Goal: Task Accomplishment & Management: Use online tool/utility

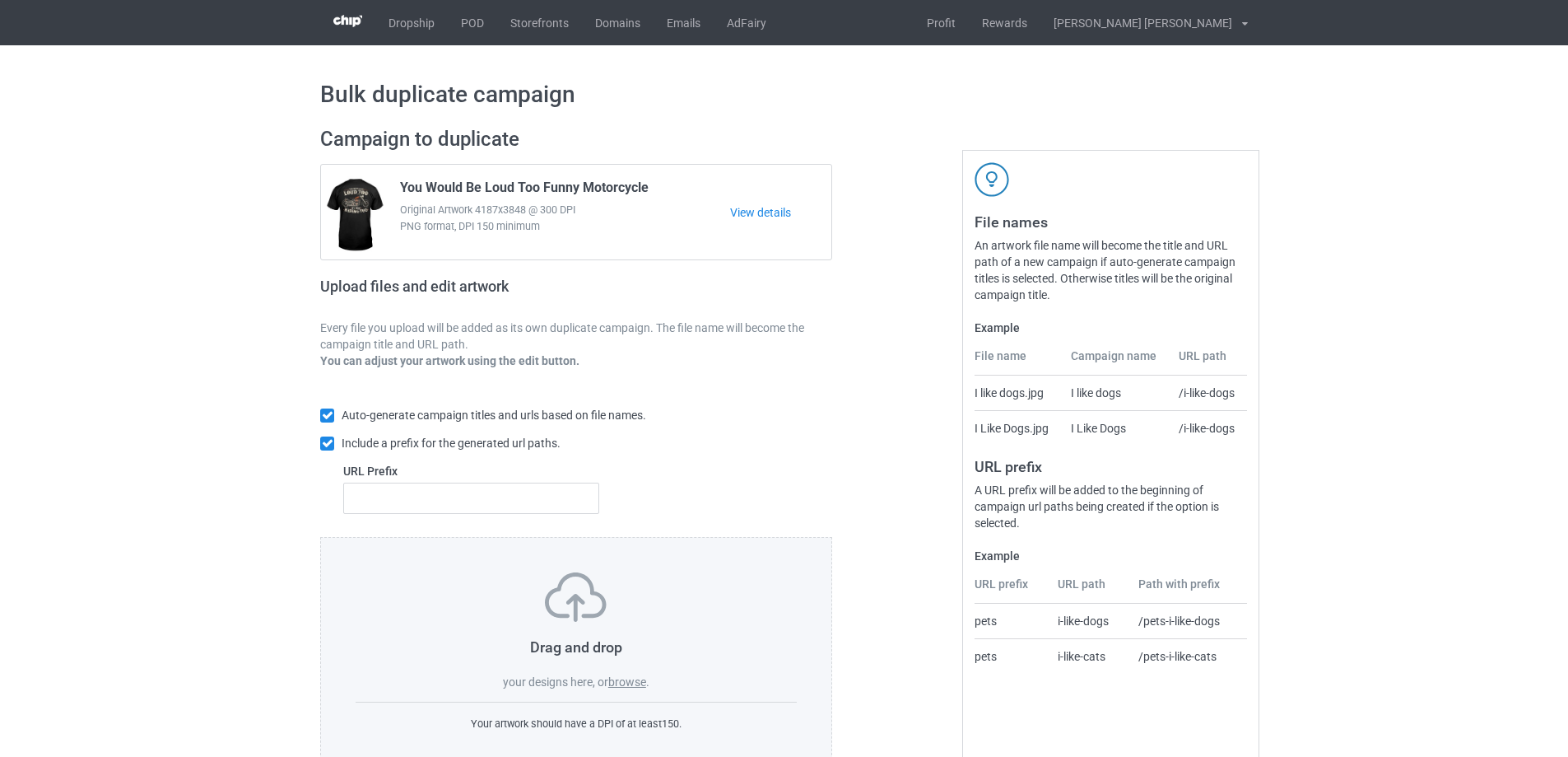
click at [624, 677] on label "browse" at bounding box center [627, 681] width 38 height 13
click at [0, 0] on input "browse" at bounding box center [0, 0] width 0 height 0
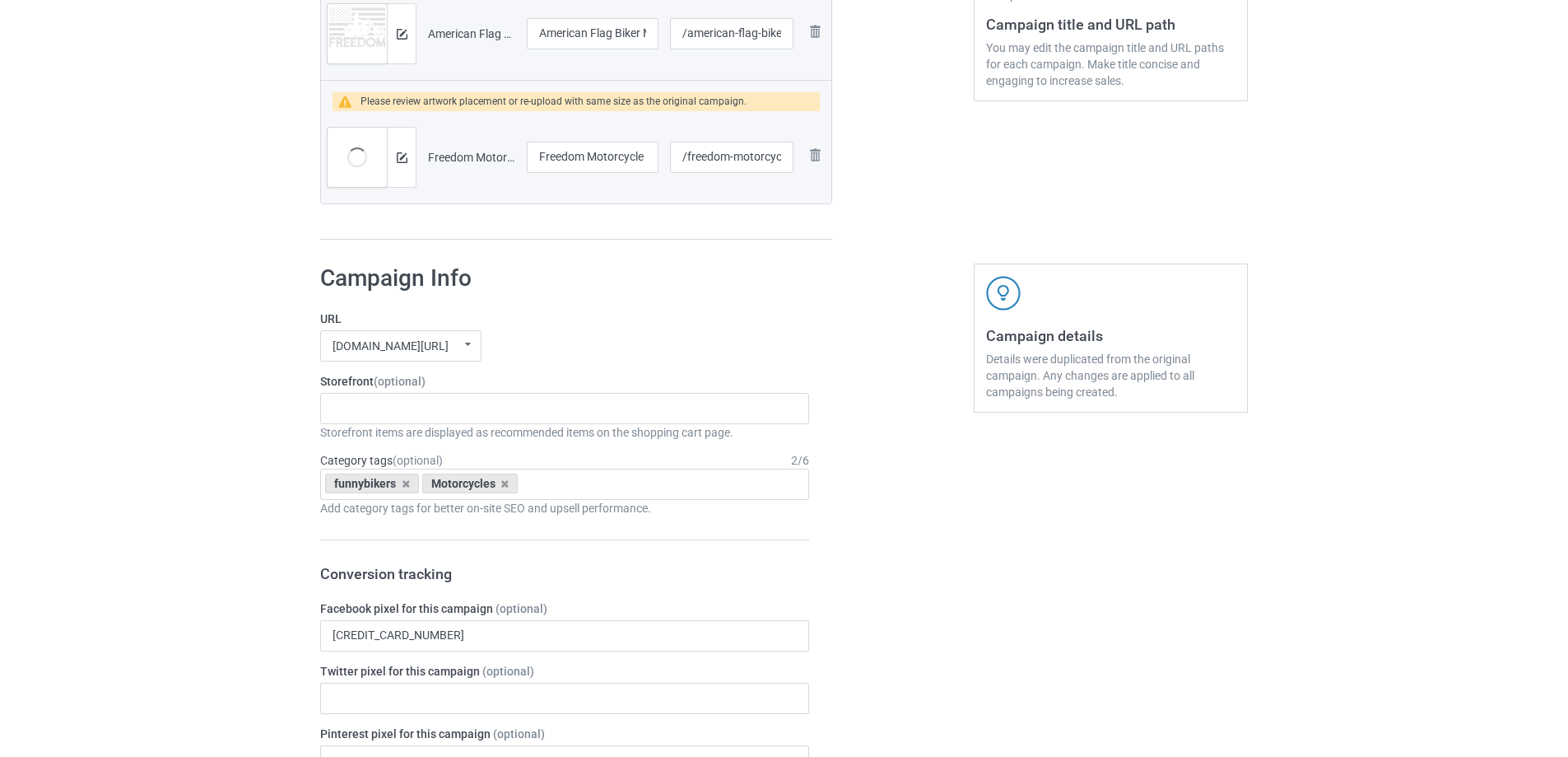
scroll to position [494, 0]
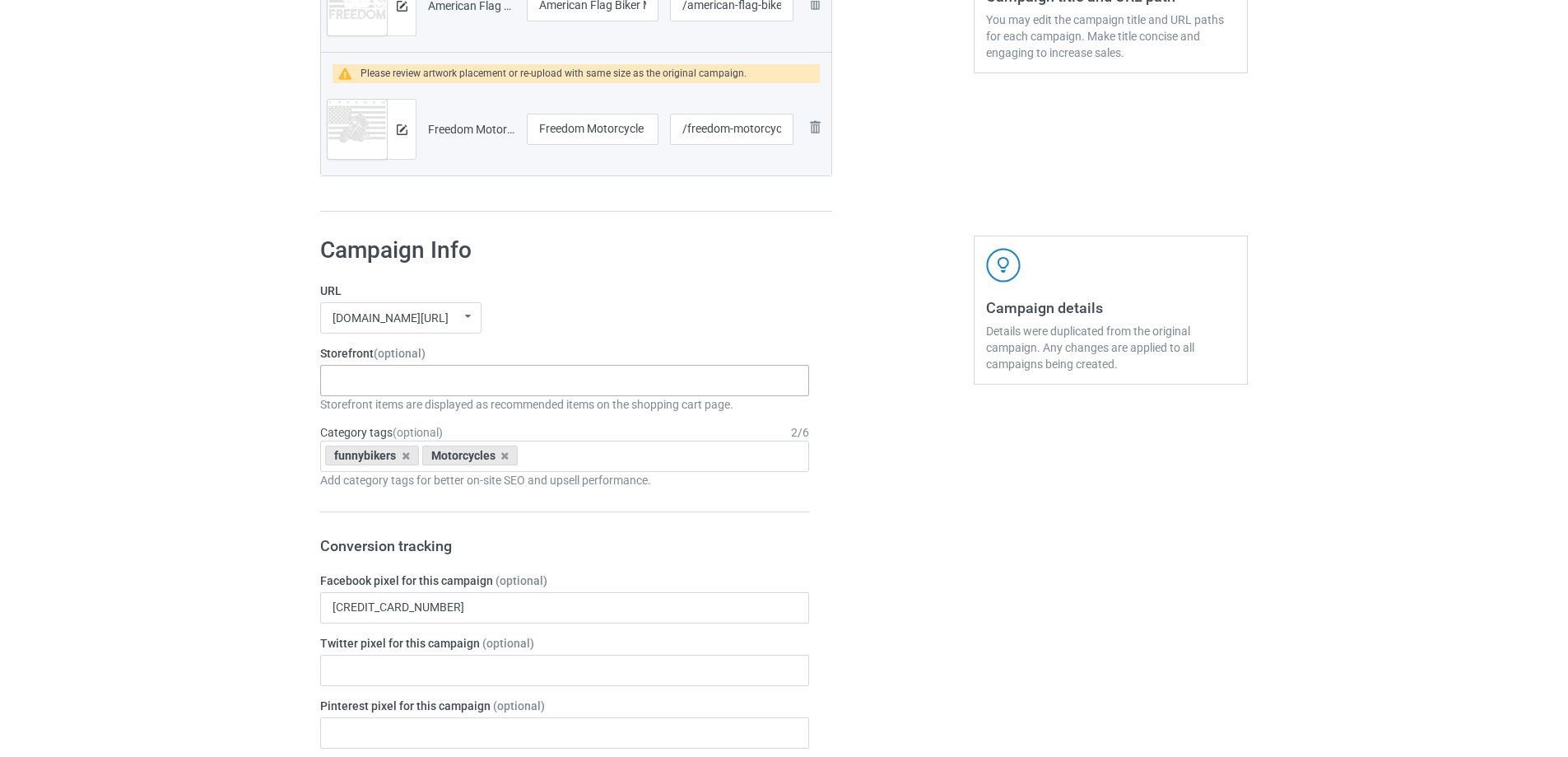
click at [392, 385] on div "Gifts For Hunter 2025 Gifts For Bikers No Hobby Today Hide And Seek World Champ…" at bounding box center [564, 380] width 489 height 31
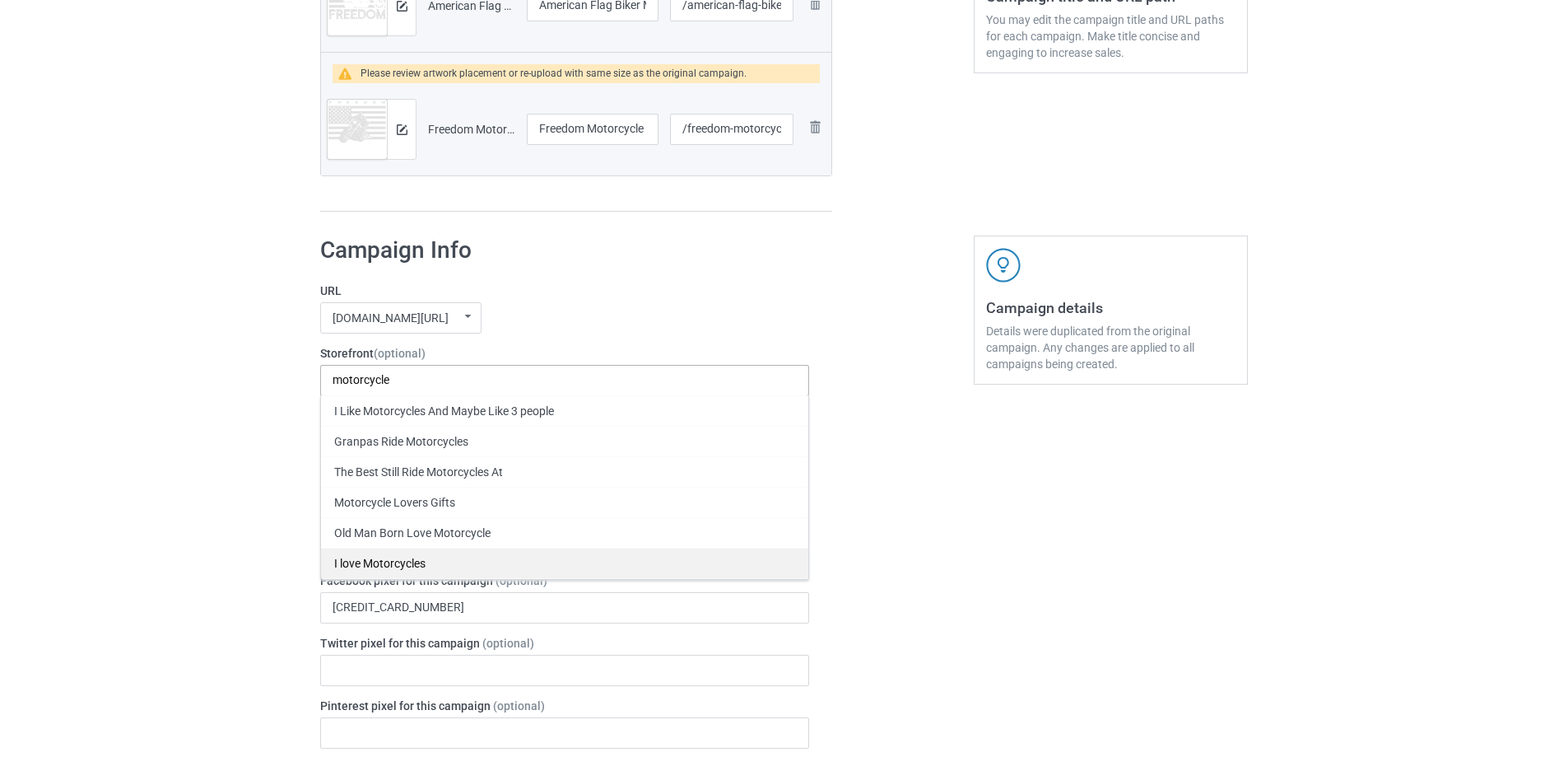
type input "motorcycle"
click at [389, 564] on div "I love Motorcycles" at bounding box center [564, 563] width 487 height 30
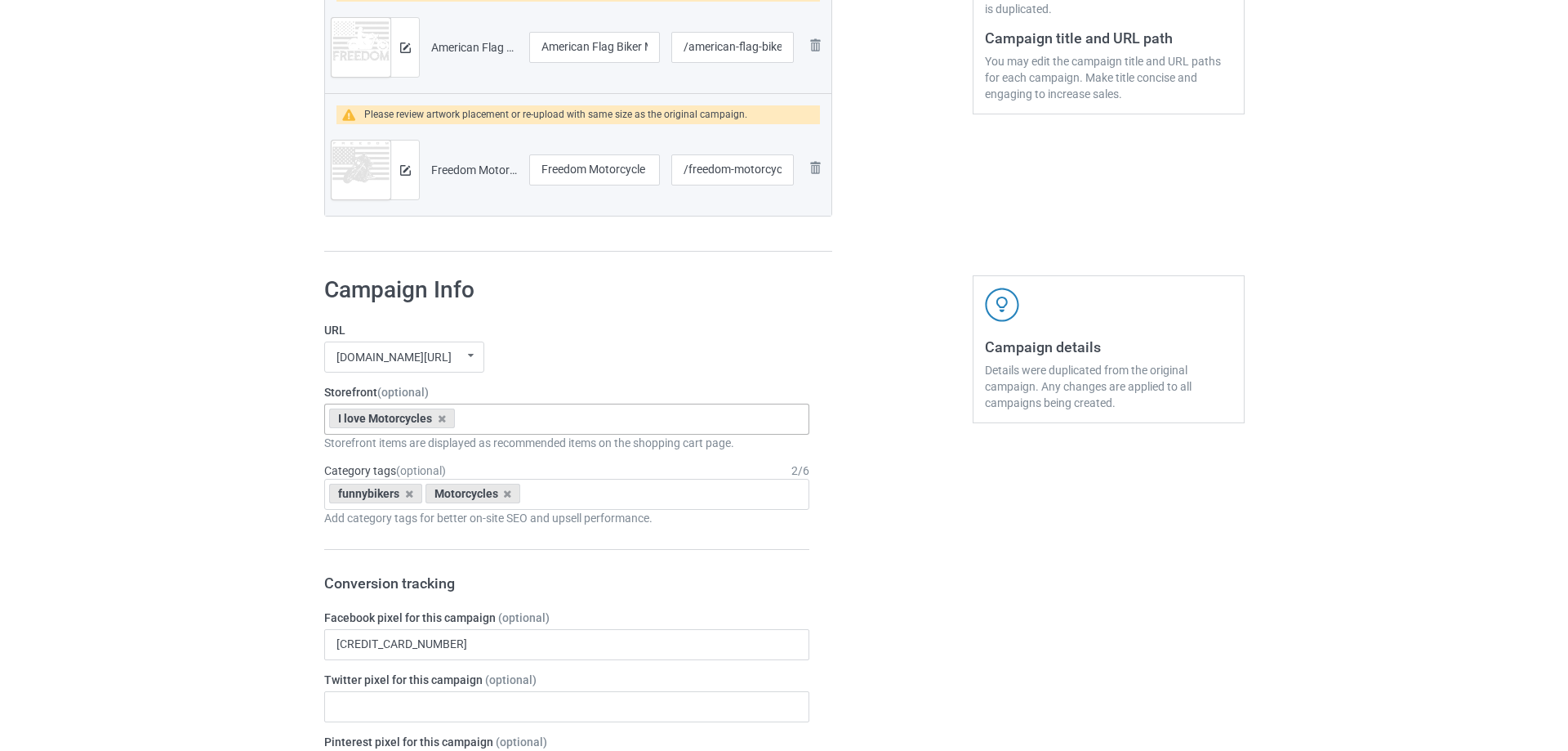
scroll to position [245, 0]
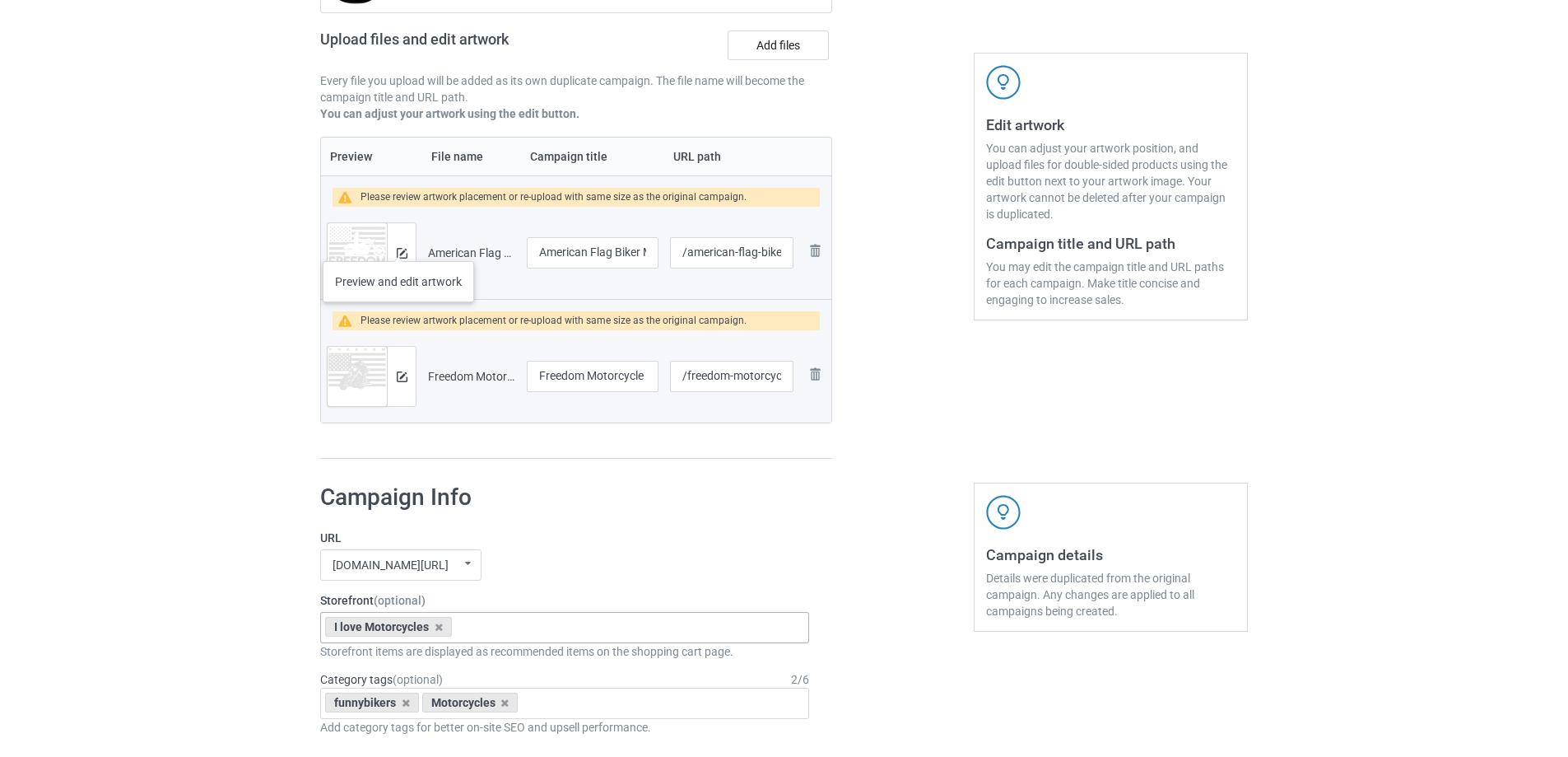
click at [399, 245] on div at bounding box center [401, 252] width 29 height 59
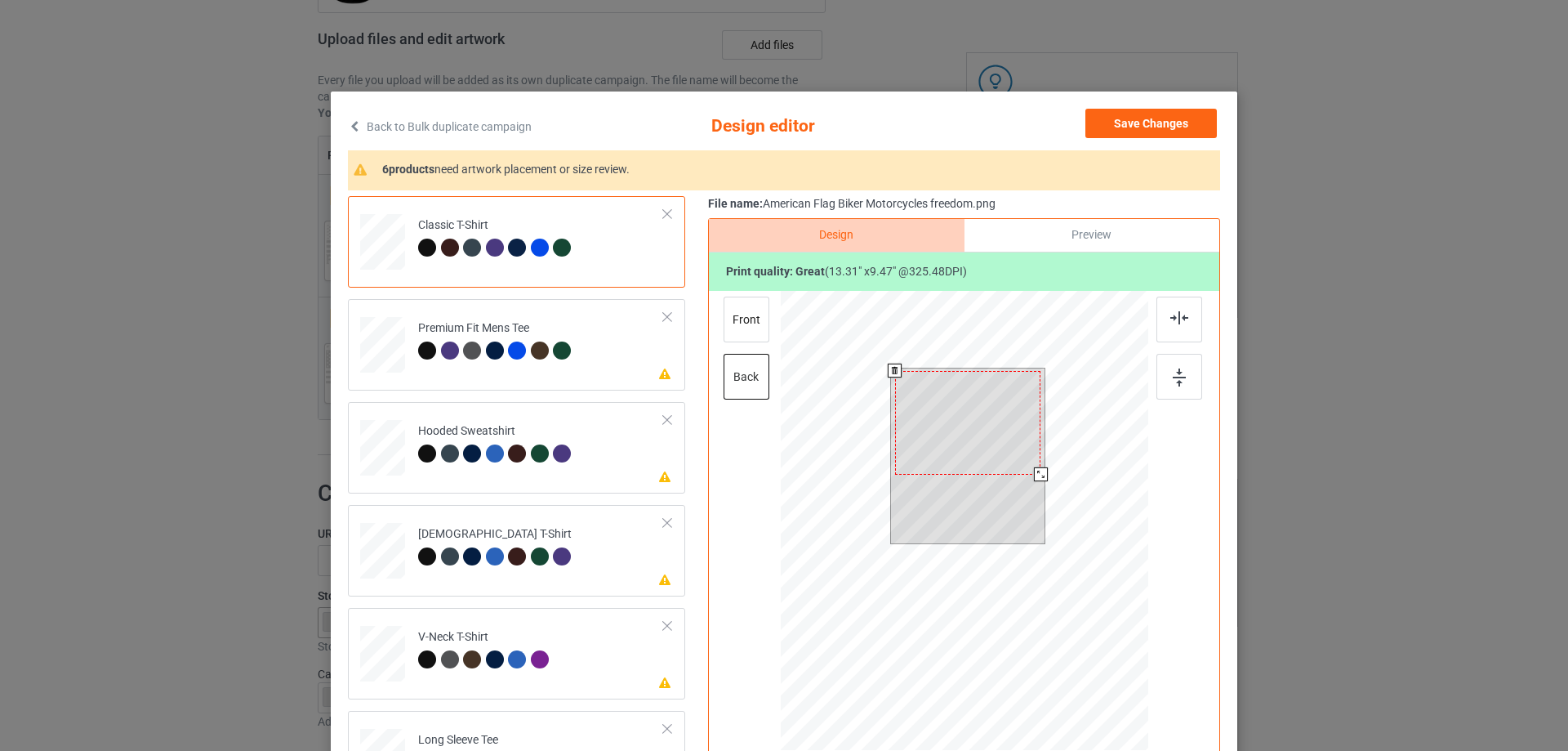
click at [1034, 481] on div at bounding box center [1041, 473] width 14 height 14
drag, startPoint x: 991, startPoint y: 418, endPoint x: 991, endPoint y: 399, distance: 19.0
click at [991, 399] on div at bounding box center [969, 420] width 146 height 104
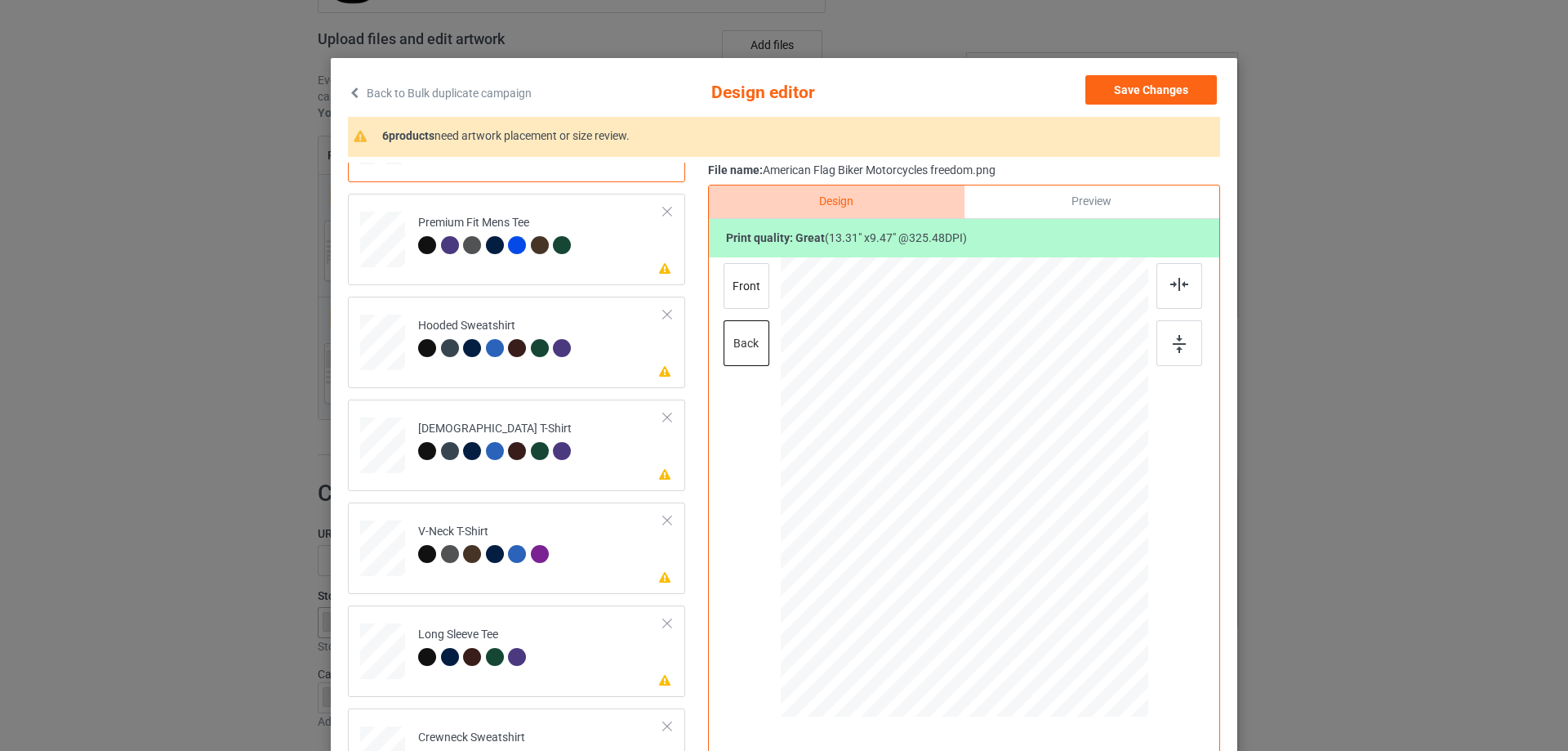
scroll to position [0, 0]
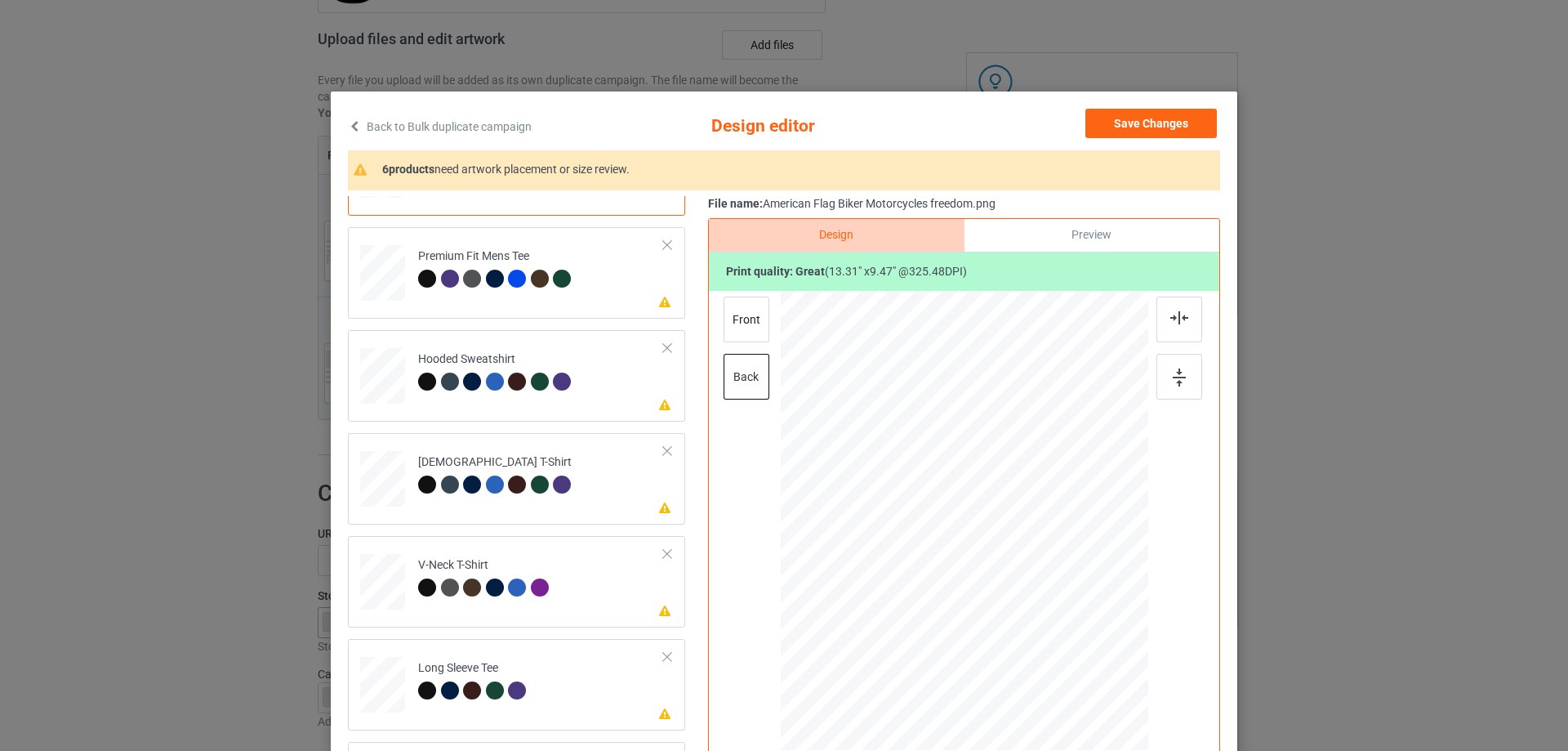
click at [1160, 108] on div "Back to Bulk duplicate campaign Design editor Save Changes 6 products need artw…" at bounding box center [784, 471] width 906 height 759
click at [1149, 132] on button "Save Changes" at bounding box center [1151, 123] width 132 height 29
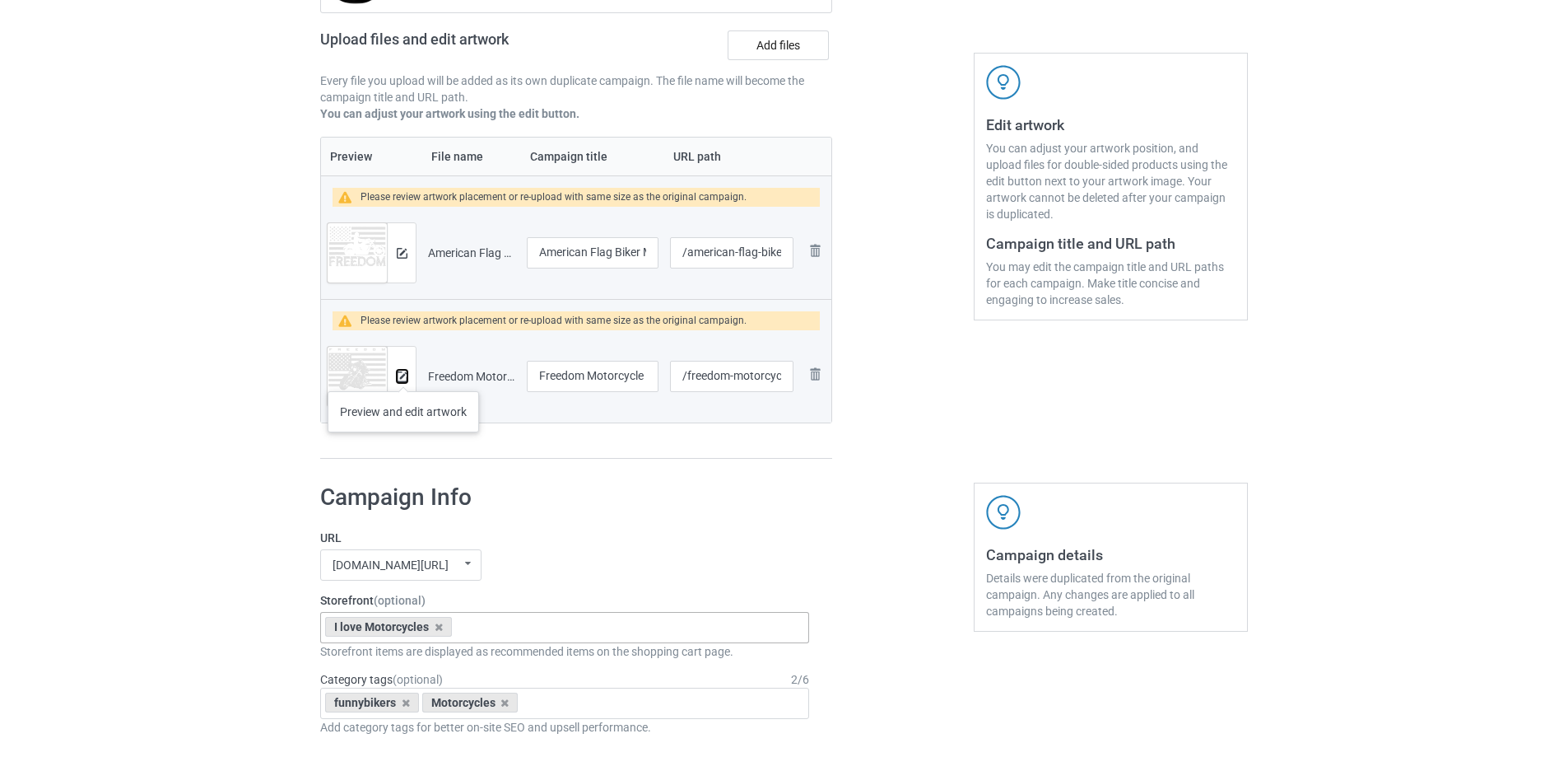
click at [403, 375] on img at bounding box center [402, 377] width 11 height 11
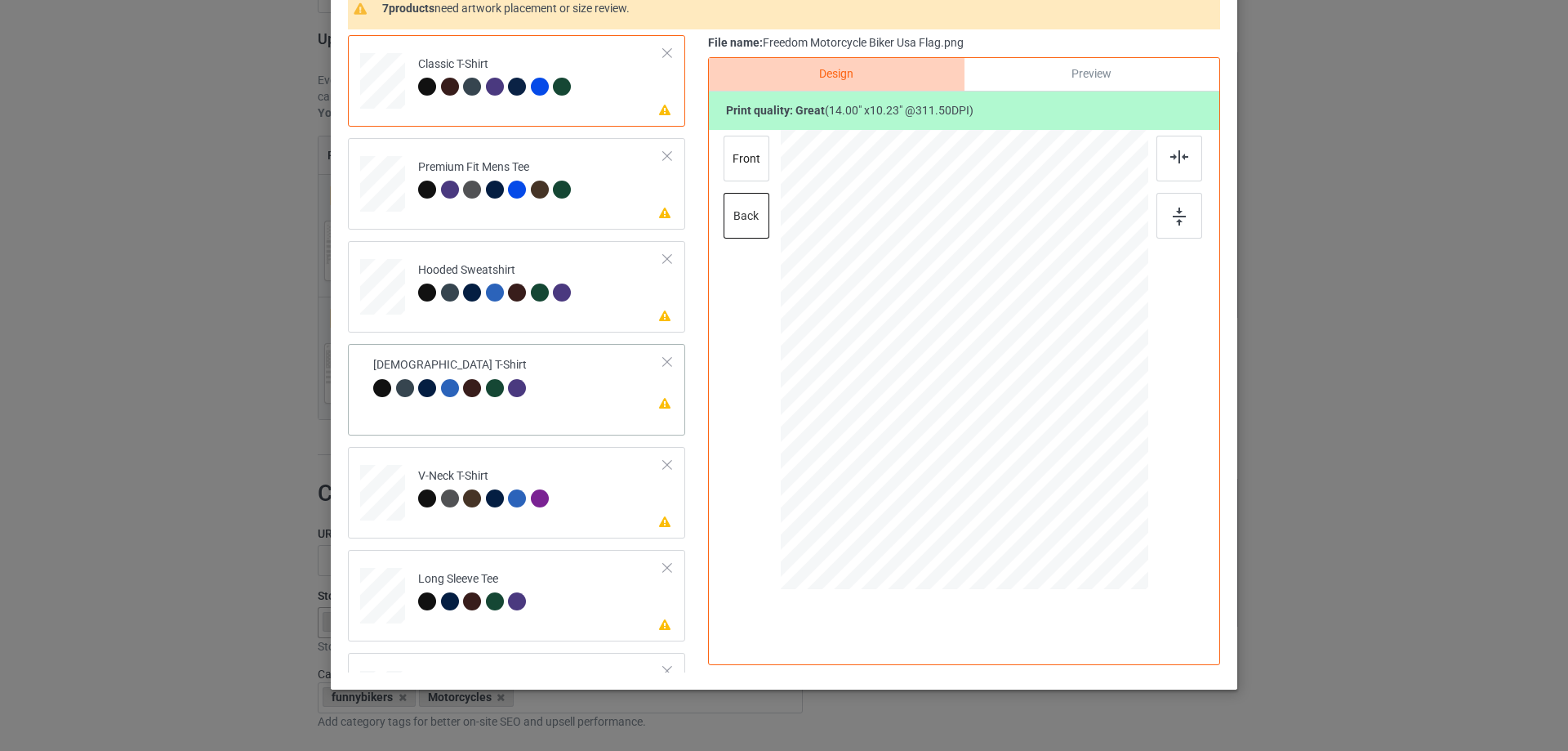
scroll to position [192, 0]
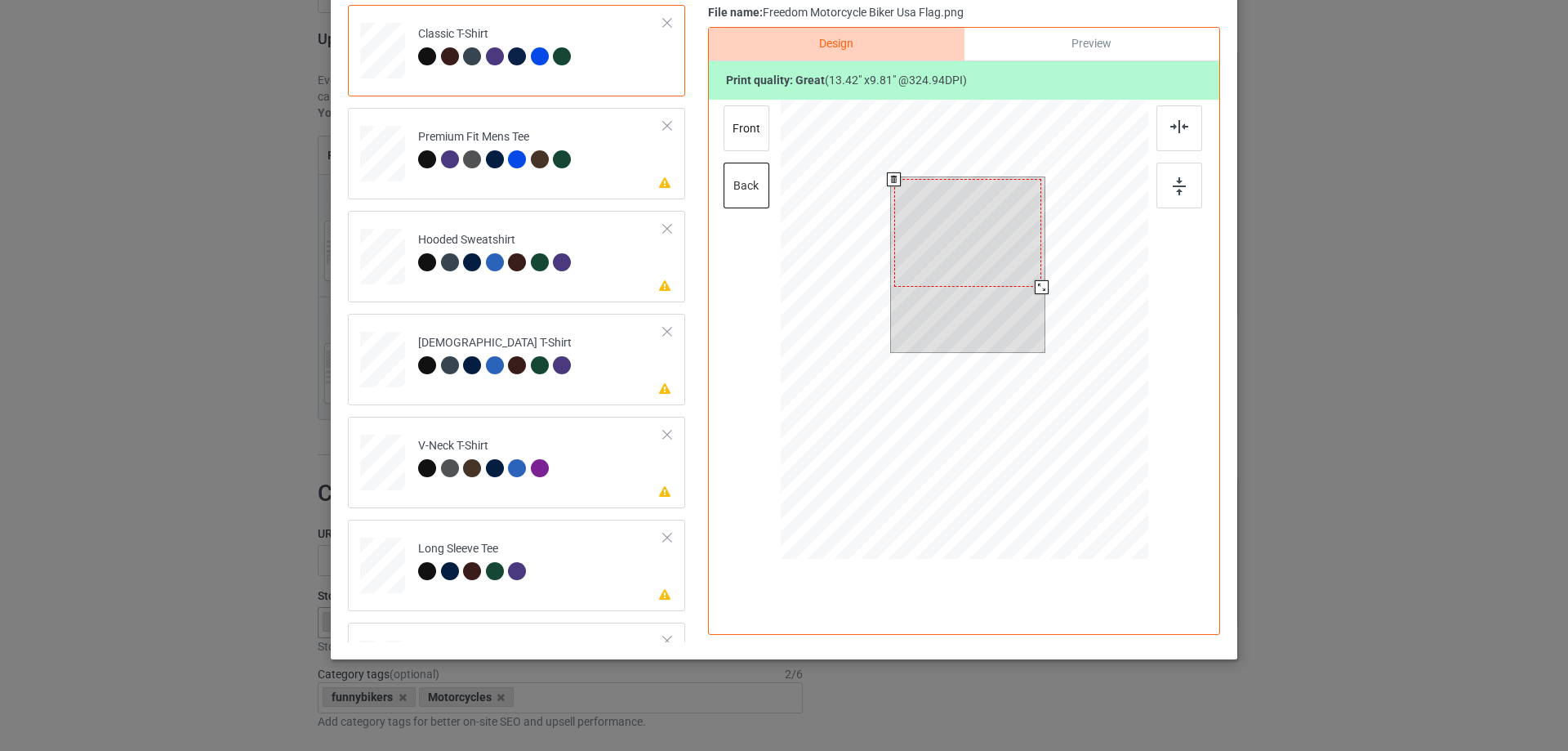
click at [1035, 291] on div at bounding box center [1042, 287] width 14 height 14
click at [1030, 219] on div at bounding box center [968, 233] width 147 height 108
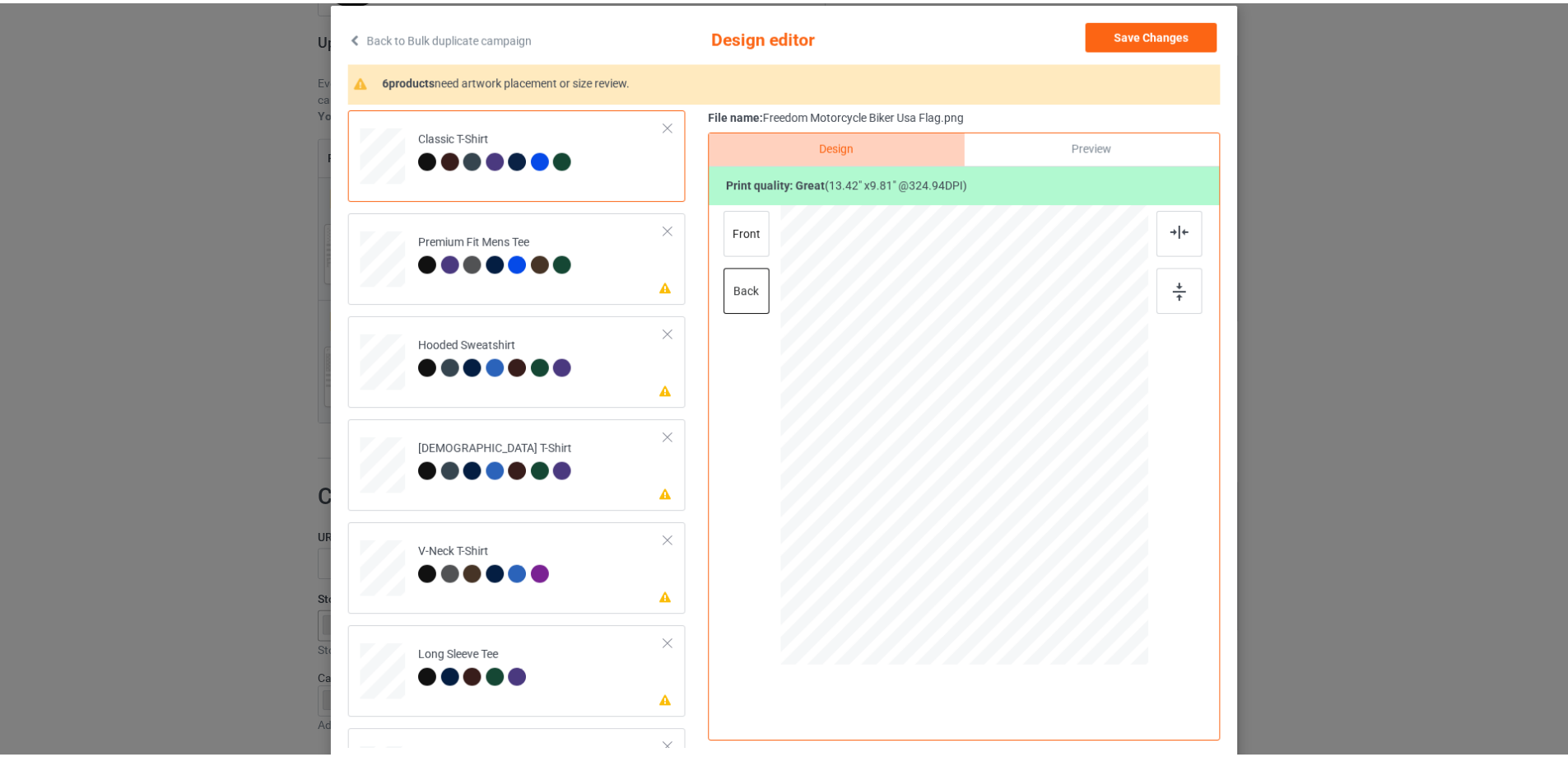
scroll to position [0, 0]
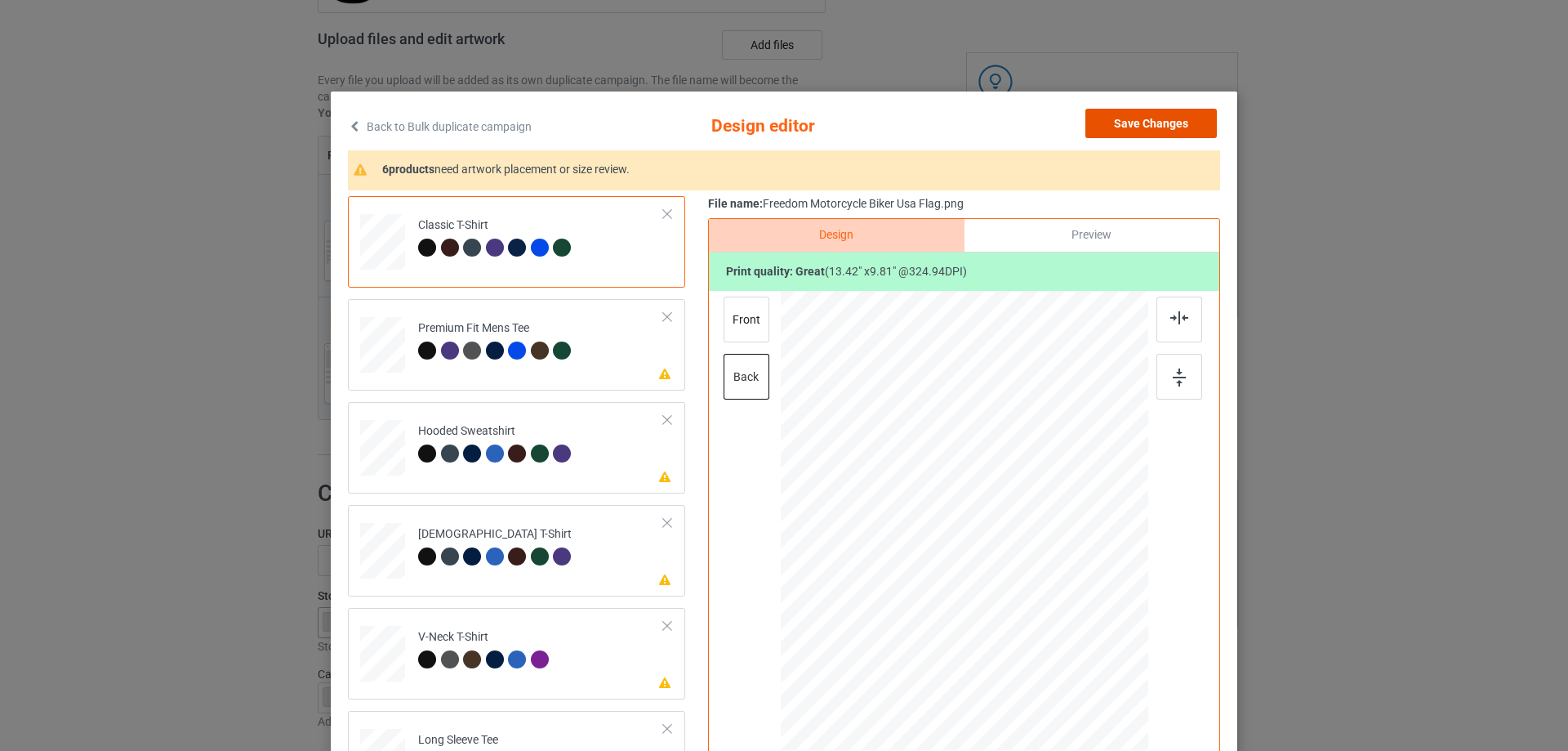
click at [1163, 119] on button "Save Changes" at bounding box center [1151, 123] width 132 height 29
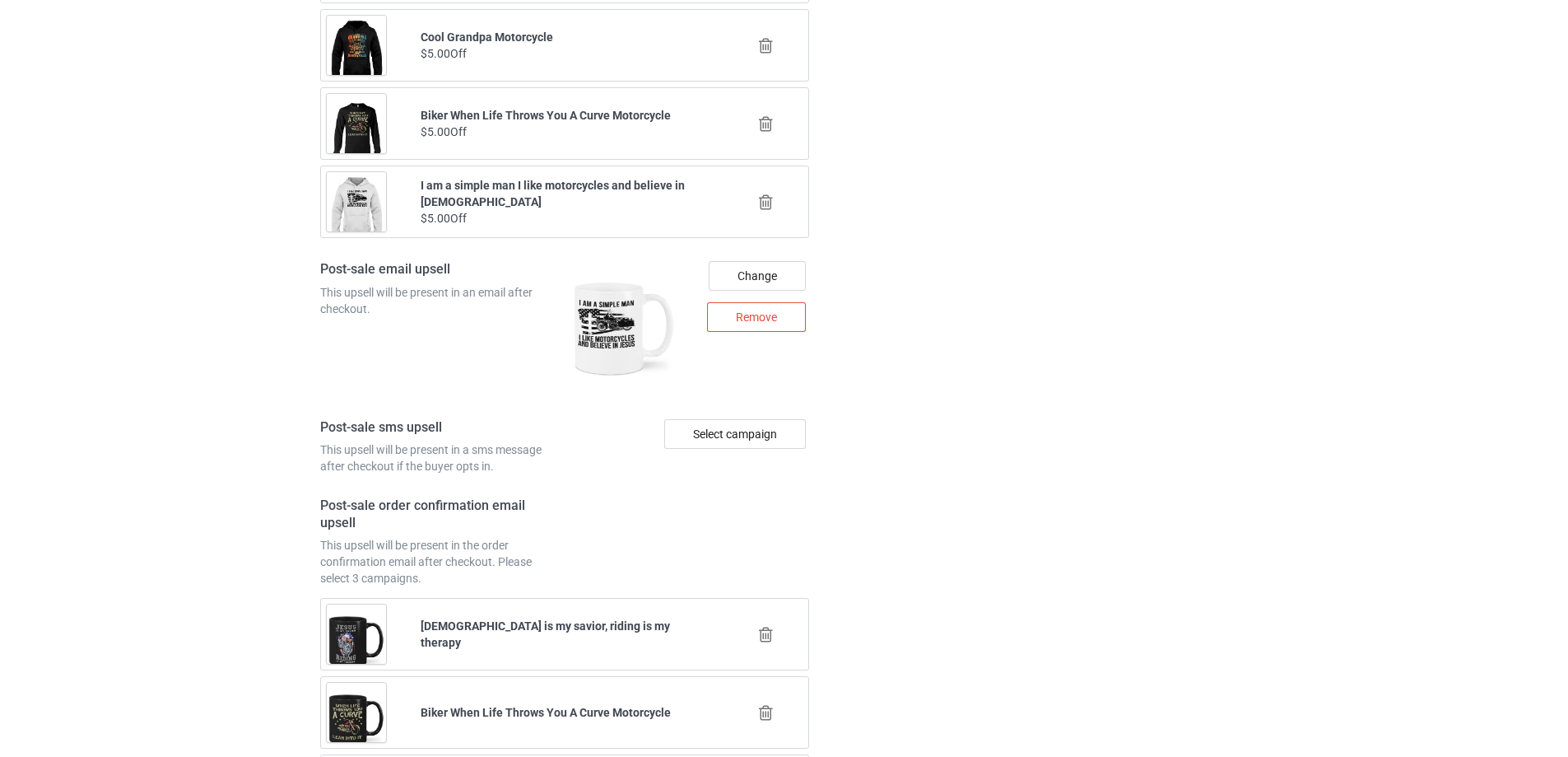
scroll to position [2374, 0]
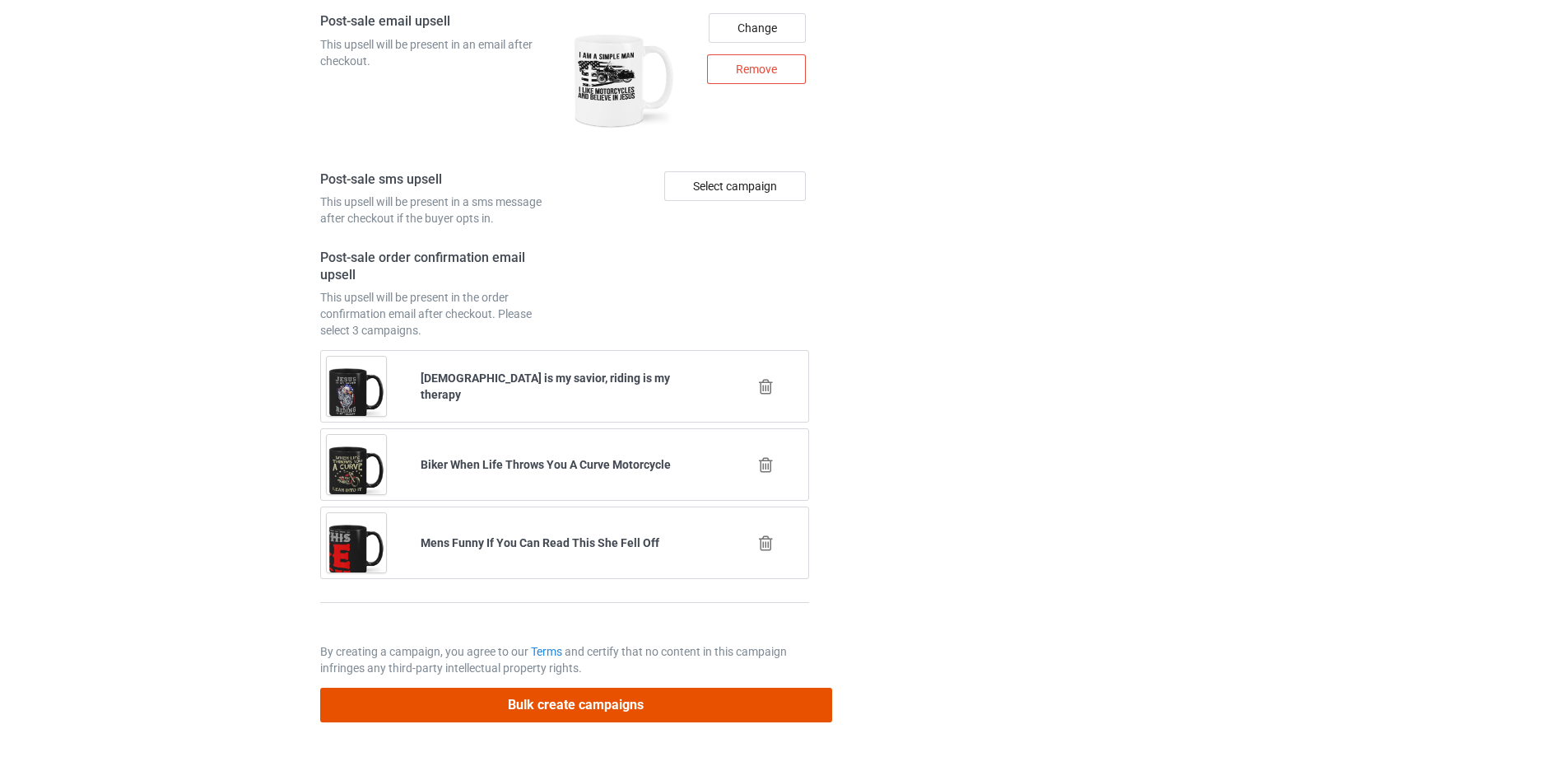
click at [551, 703] on button "Bulk create campaigns" at bounding box center [576, 704] width 512 height 34
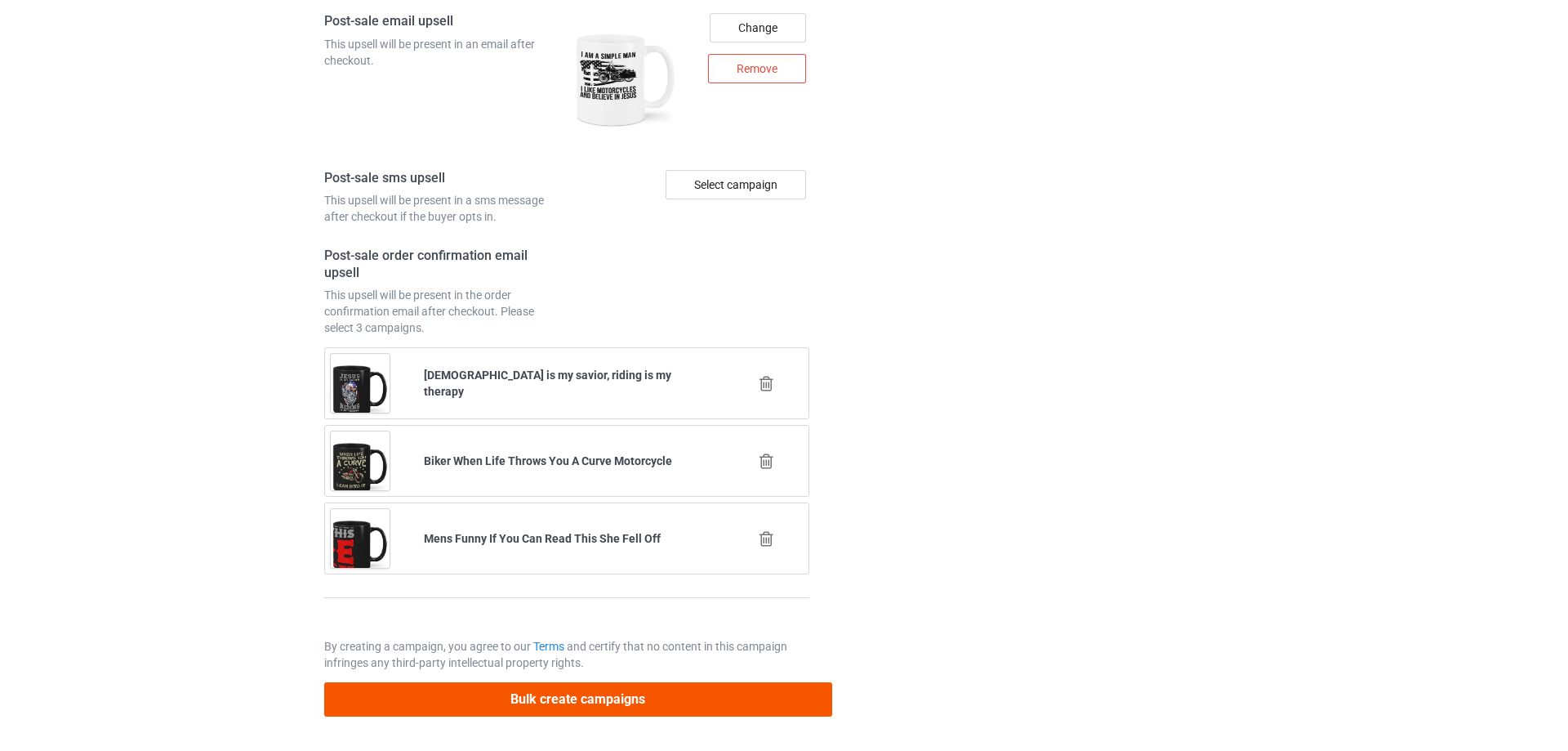
scroll to position [0, 0]
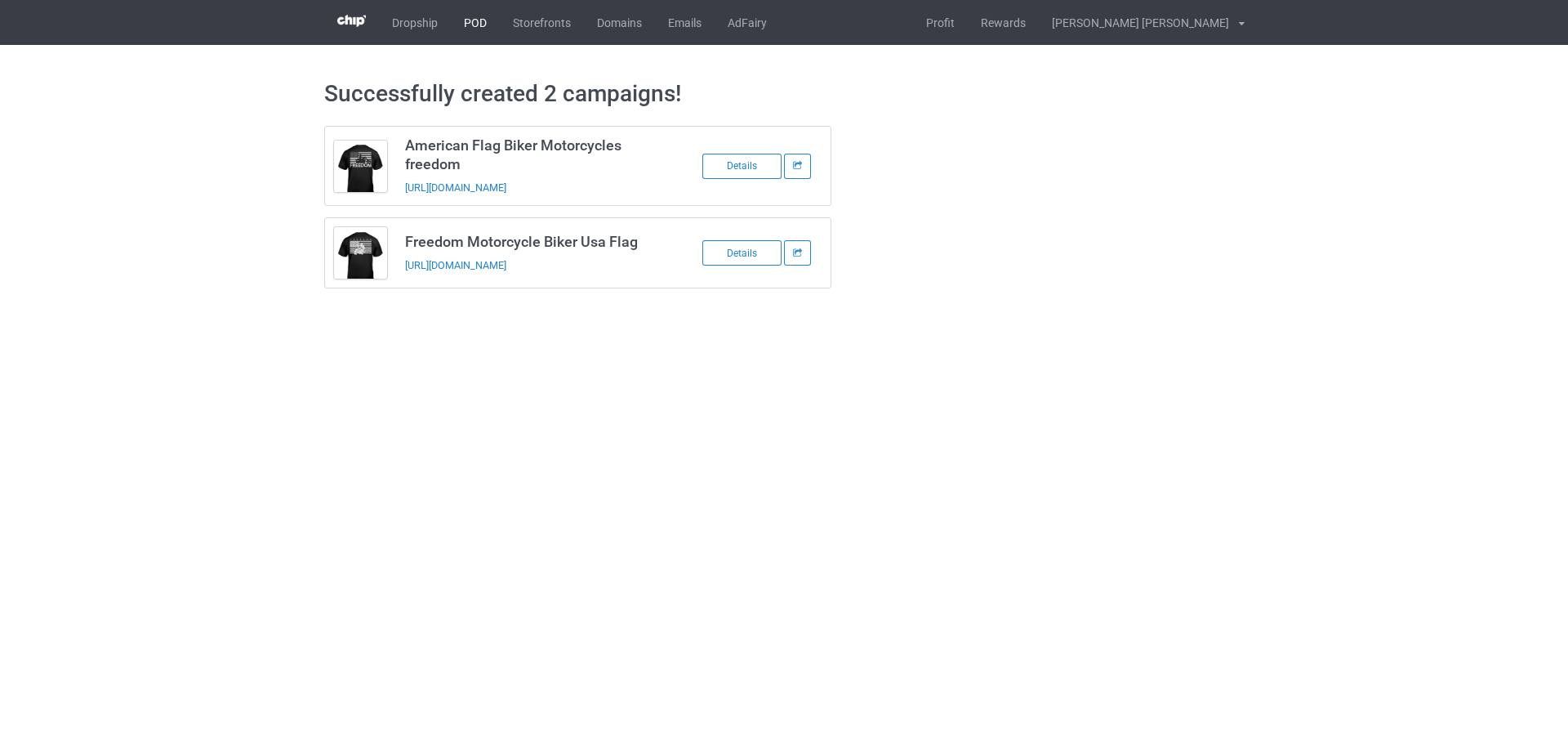
click at [483, 23] on link "POD" at bounding box center [475, 22] width 49 height 45
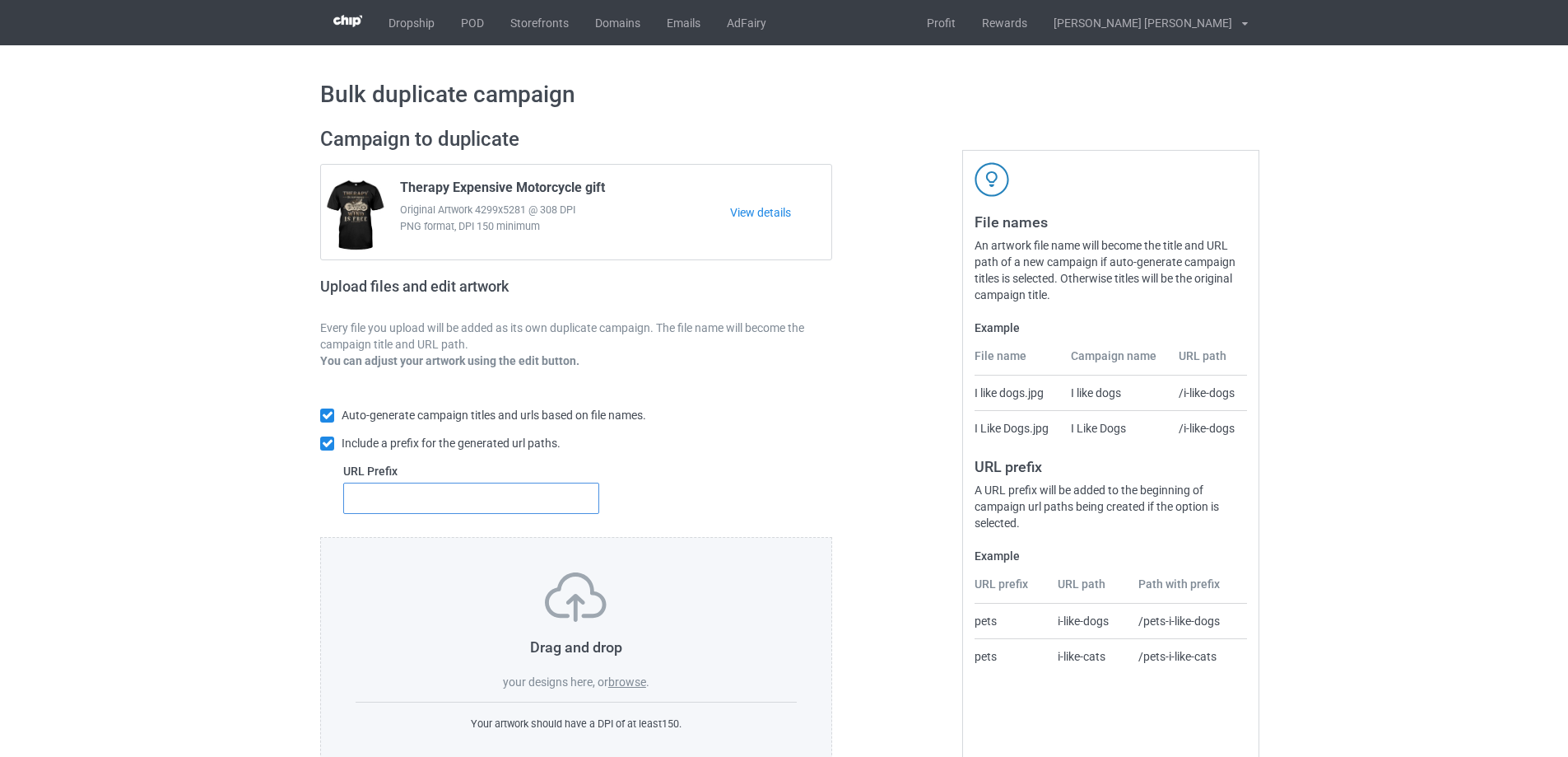
click at [439, 486] on input "text" at bounding box center [471, 498] width 256 height 31
type input "f-"
click at [633, 685] on label "browse" at bounding box center [627, 681] width 38 height 13
click at [0, 0] on input "browse" at bounding box center [0, 0] width 0 height 0
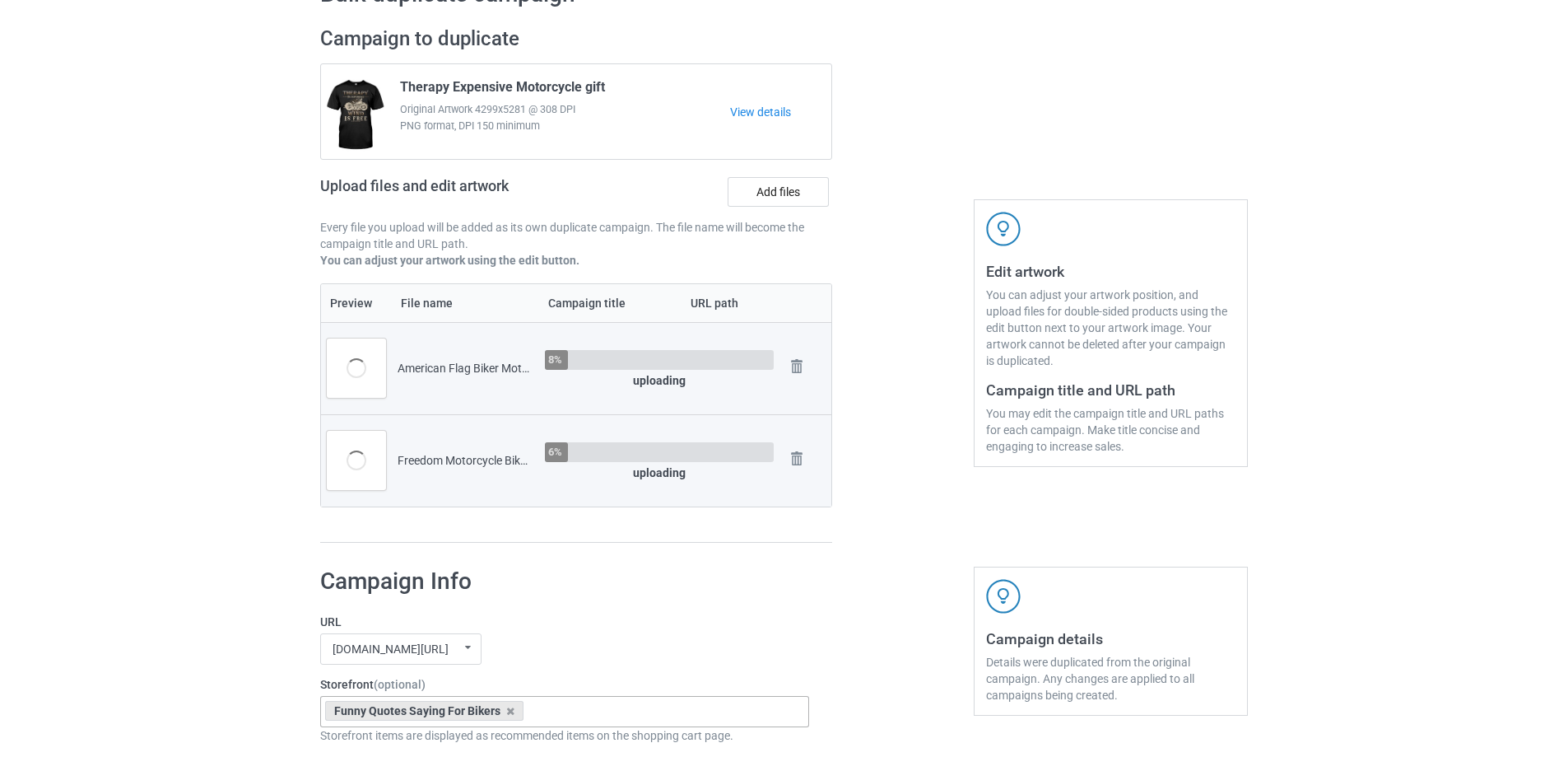
scroll to position [412, 0]
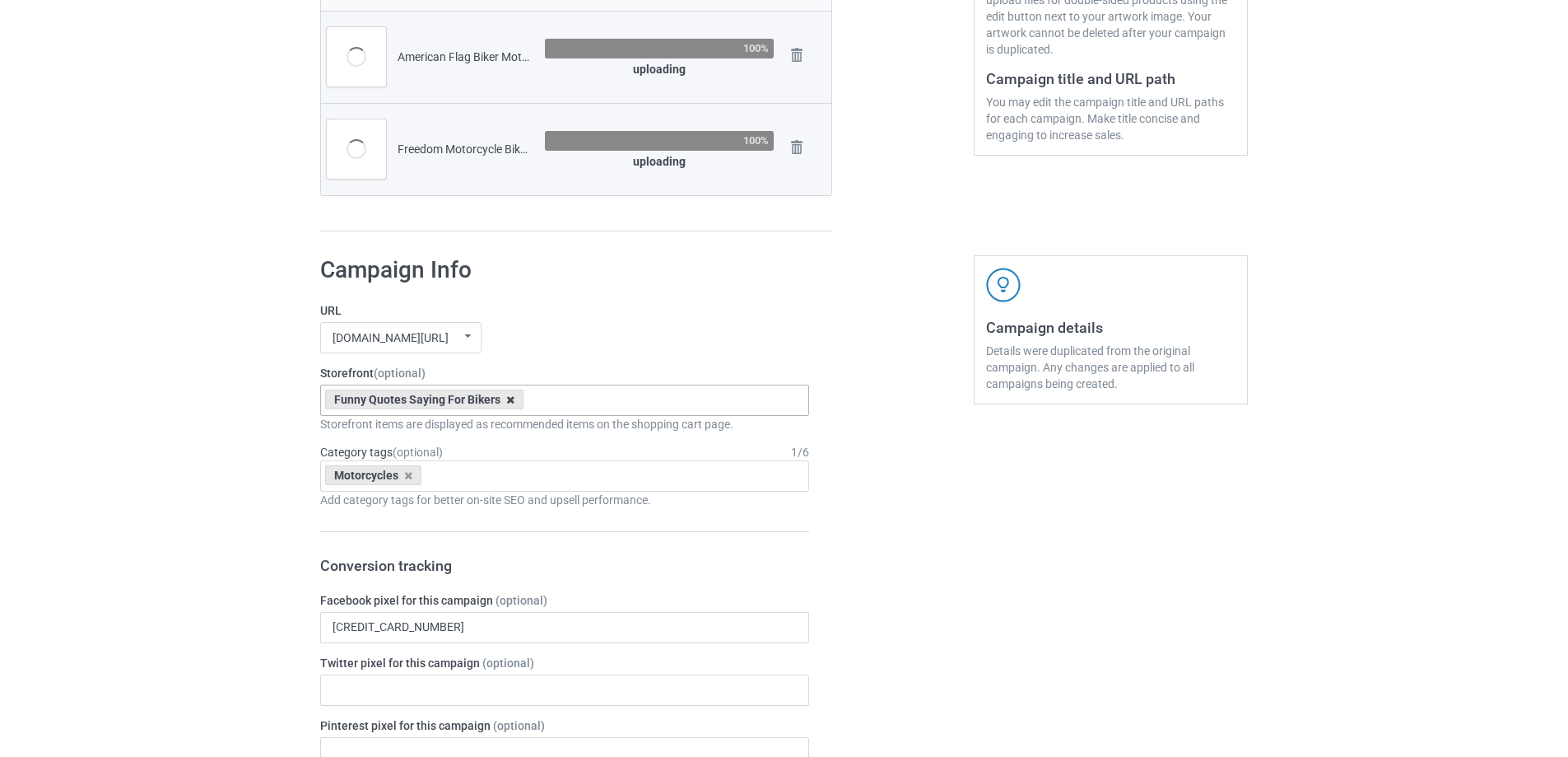
click at [508, 402] on icon at bounding box center [510, 400] width 8 height 11
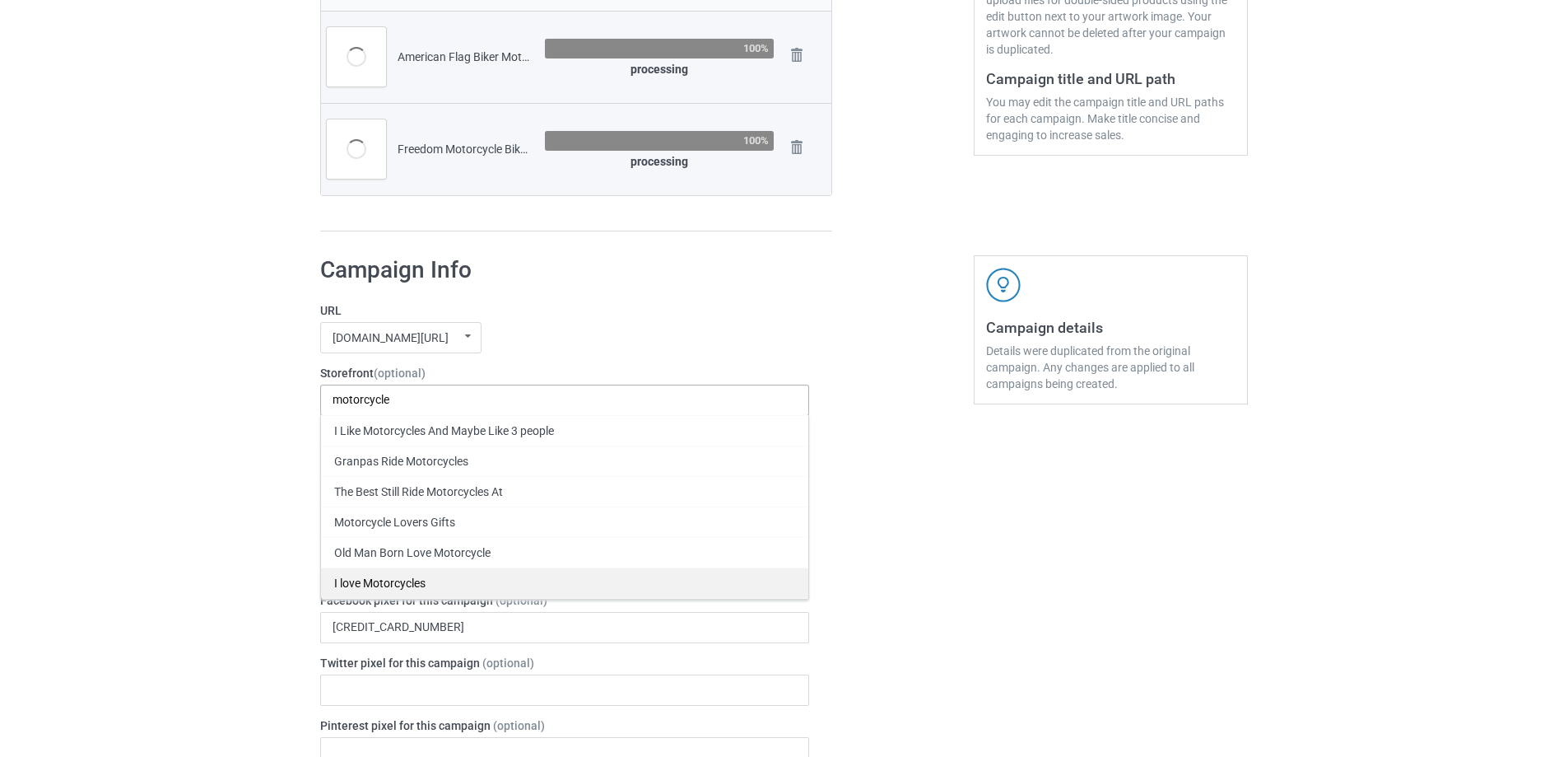
type input "motorcycle"
click at [408, 582] on div "I love Motorcycles" at bounding box center [564, 582] width 487 height 30
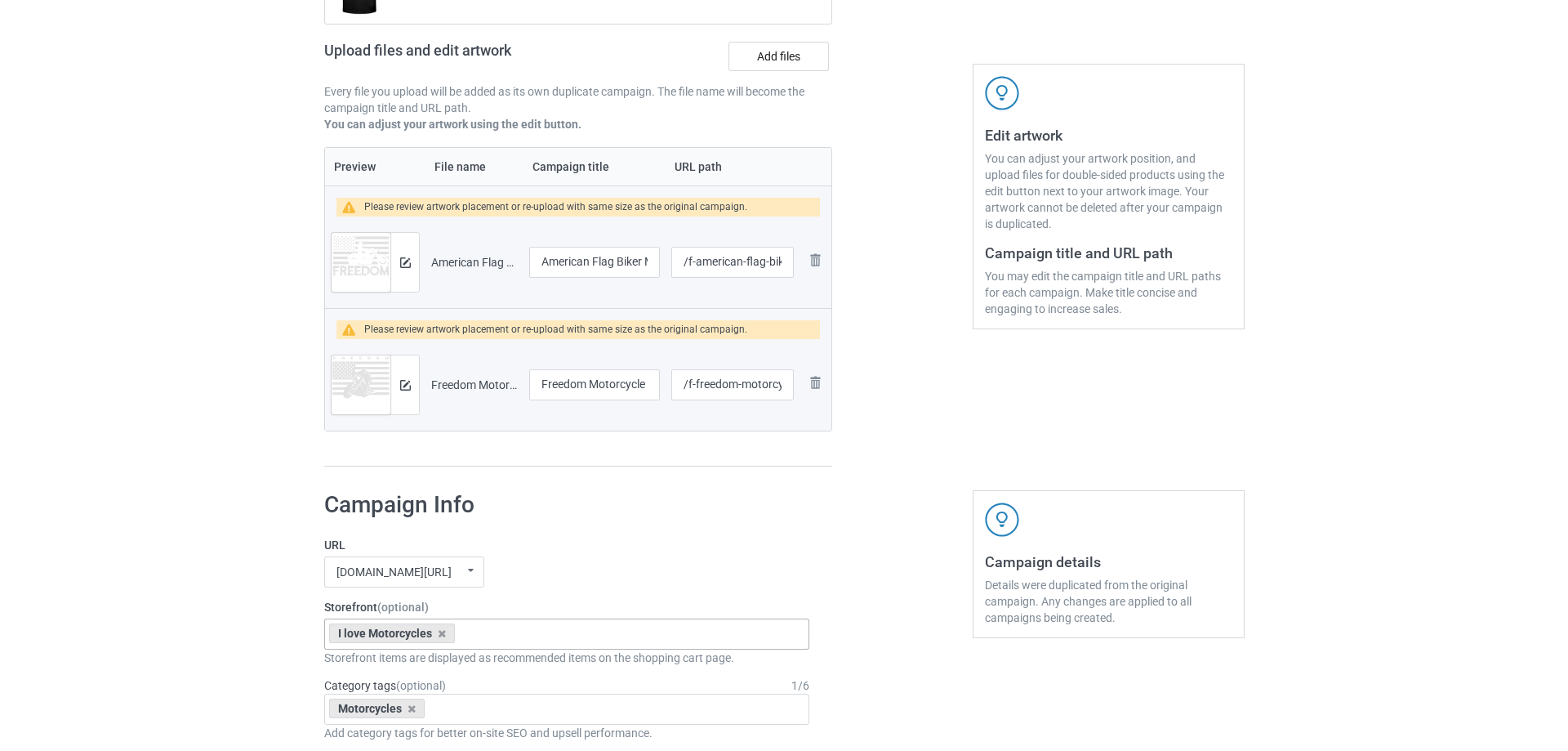
scroll to position [81, 0]
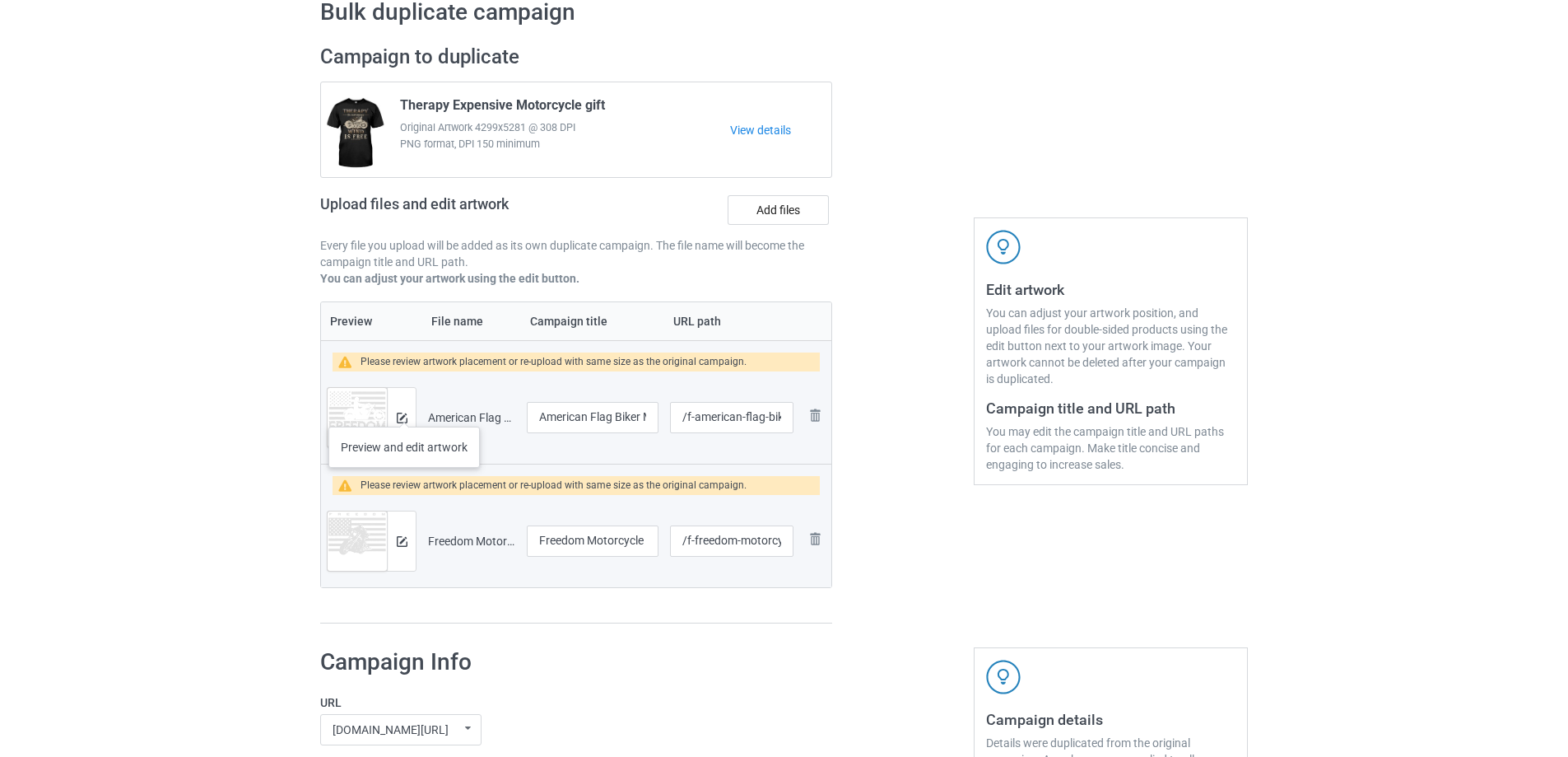
click at [404, 410] on div at bounding box center [401, 417] width 29 height 59
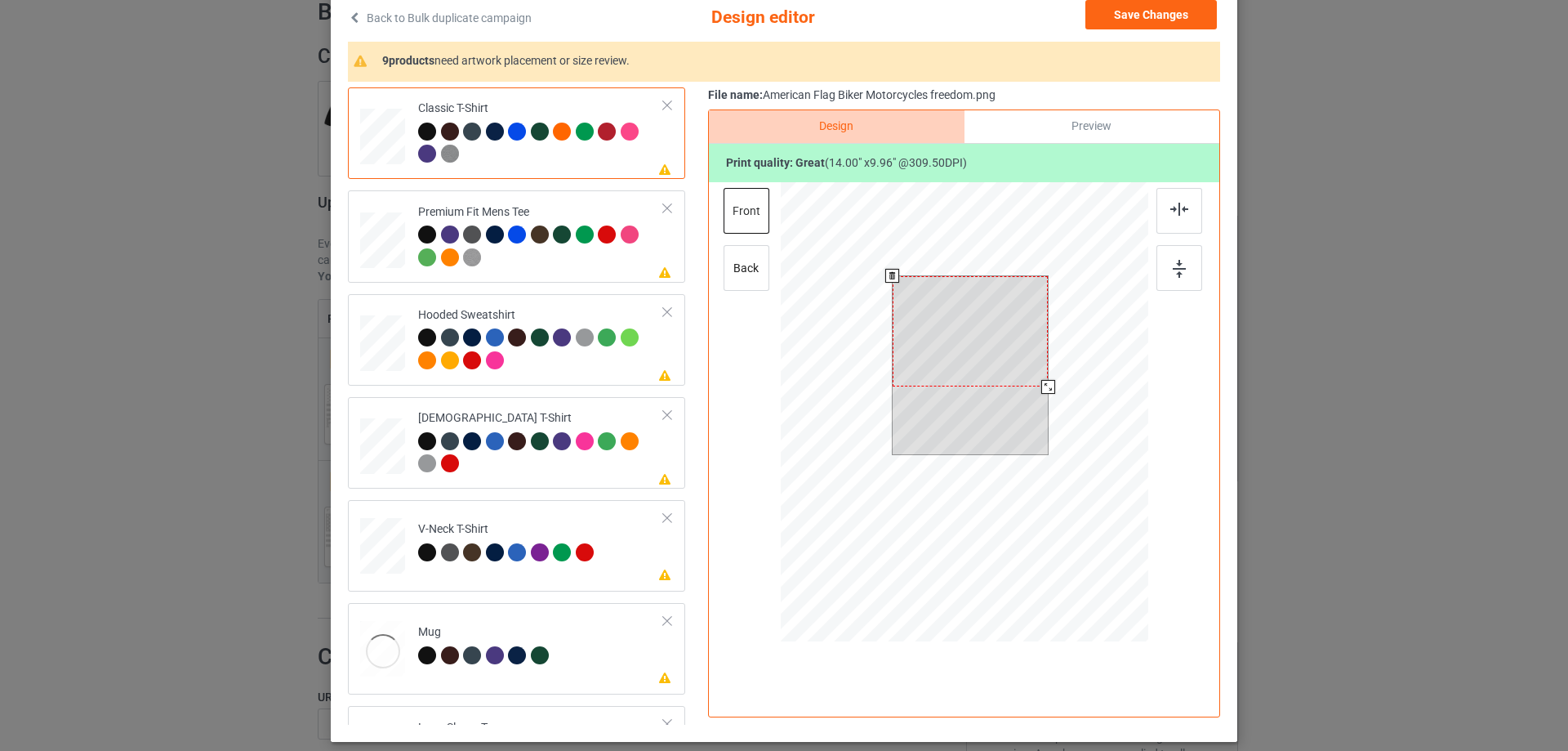
scroll to position [192, 0]
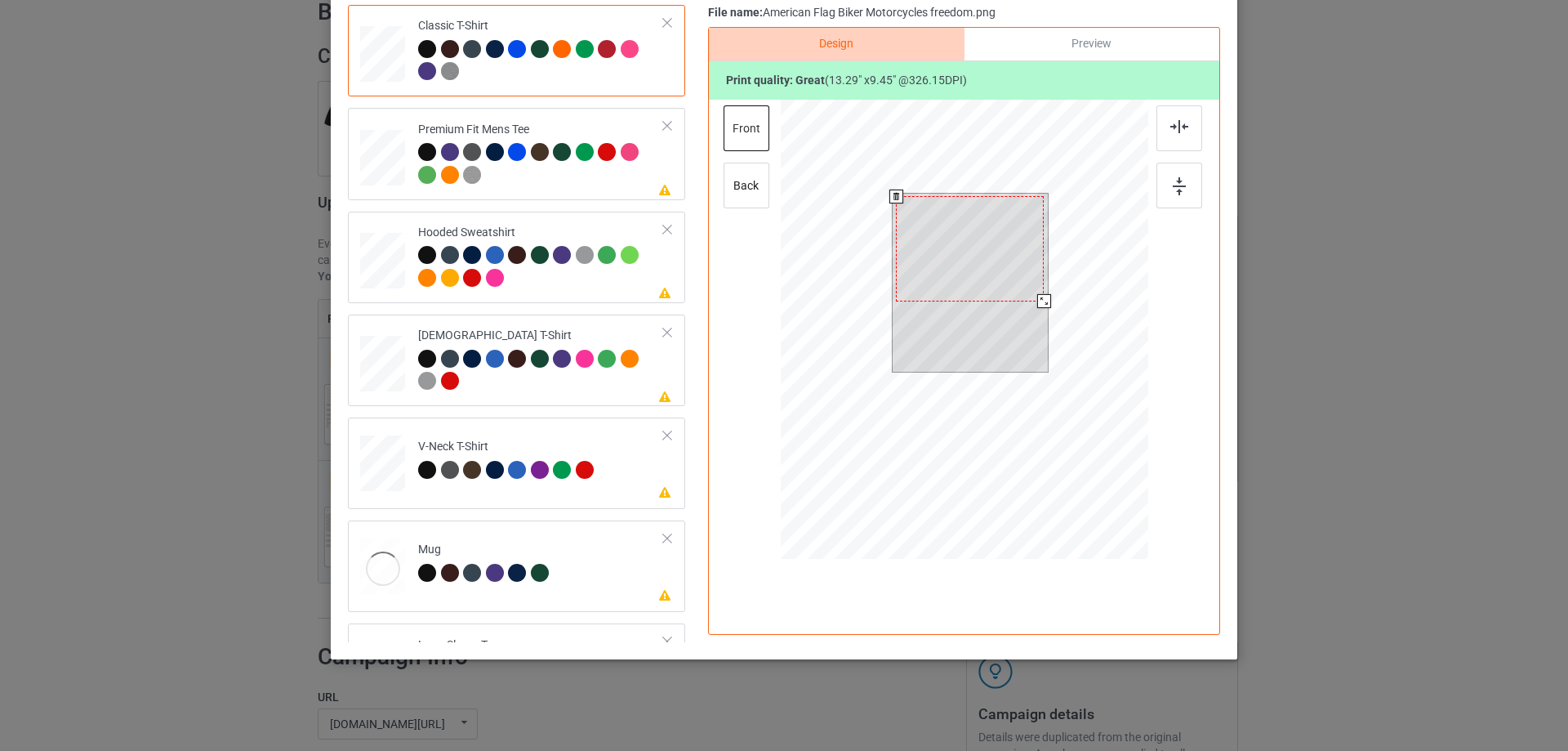
drag, startPoint x: 1043, startPoint y: 305, endPoint x: 1034, endPoint y: 308, distance: 9.5
click at [1037, 308] on div at bounding box center [1044, 301] width 14 height 14
click at [531, 533] on td "Please review artwork placement Mug" at bounding box center [541, 563] width 264 height 72
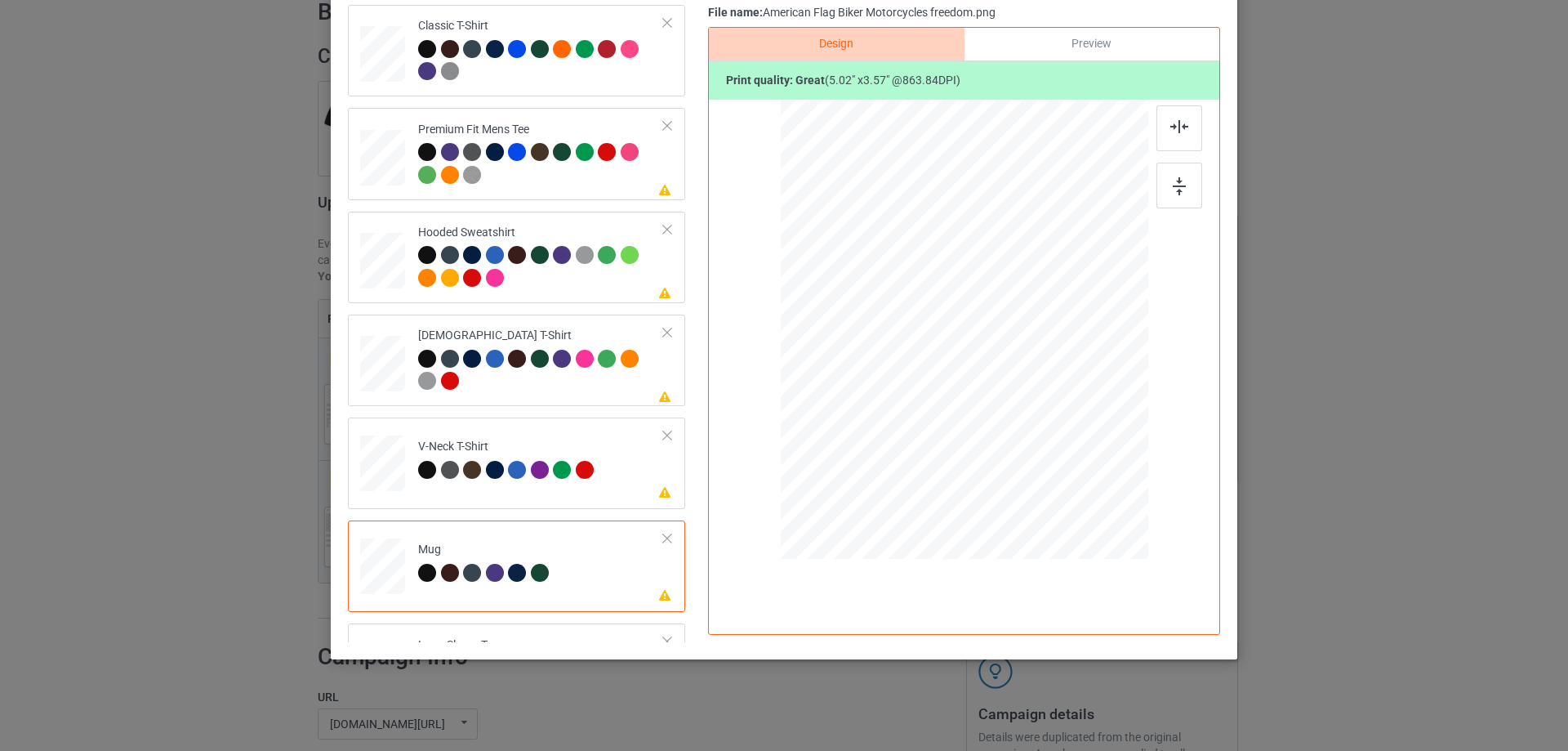
click at [662, 534] on div at bounding box center [667, 538] width 12 height 12
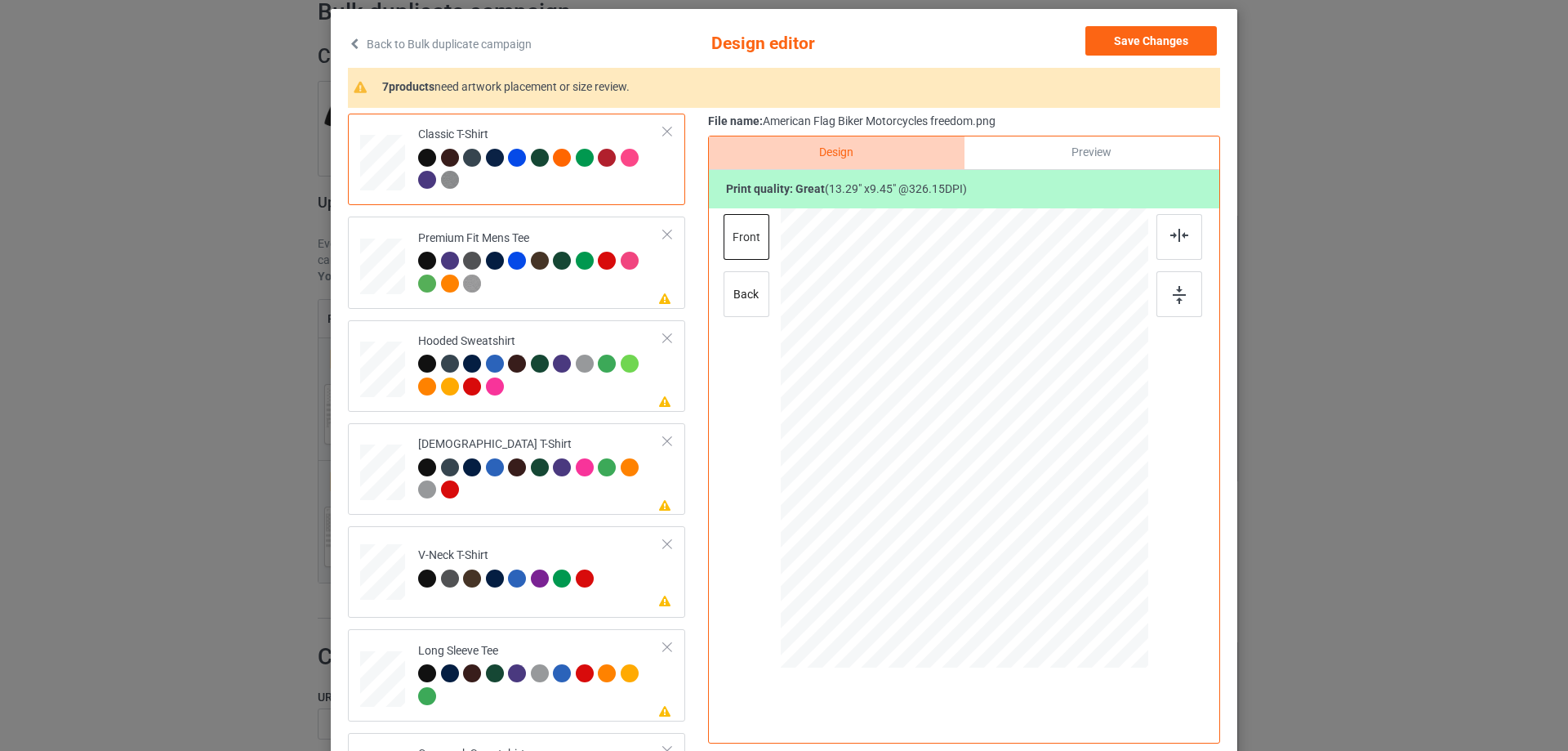
scroll to position [0, 0]
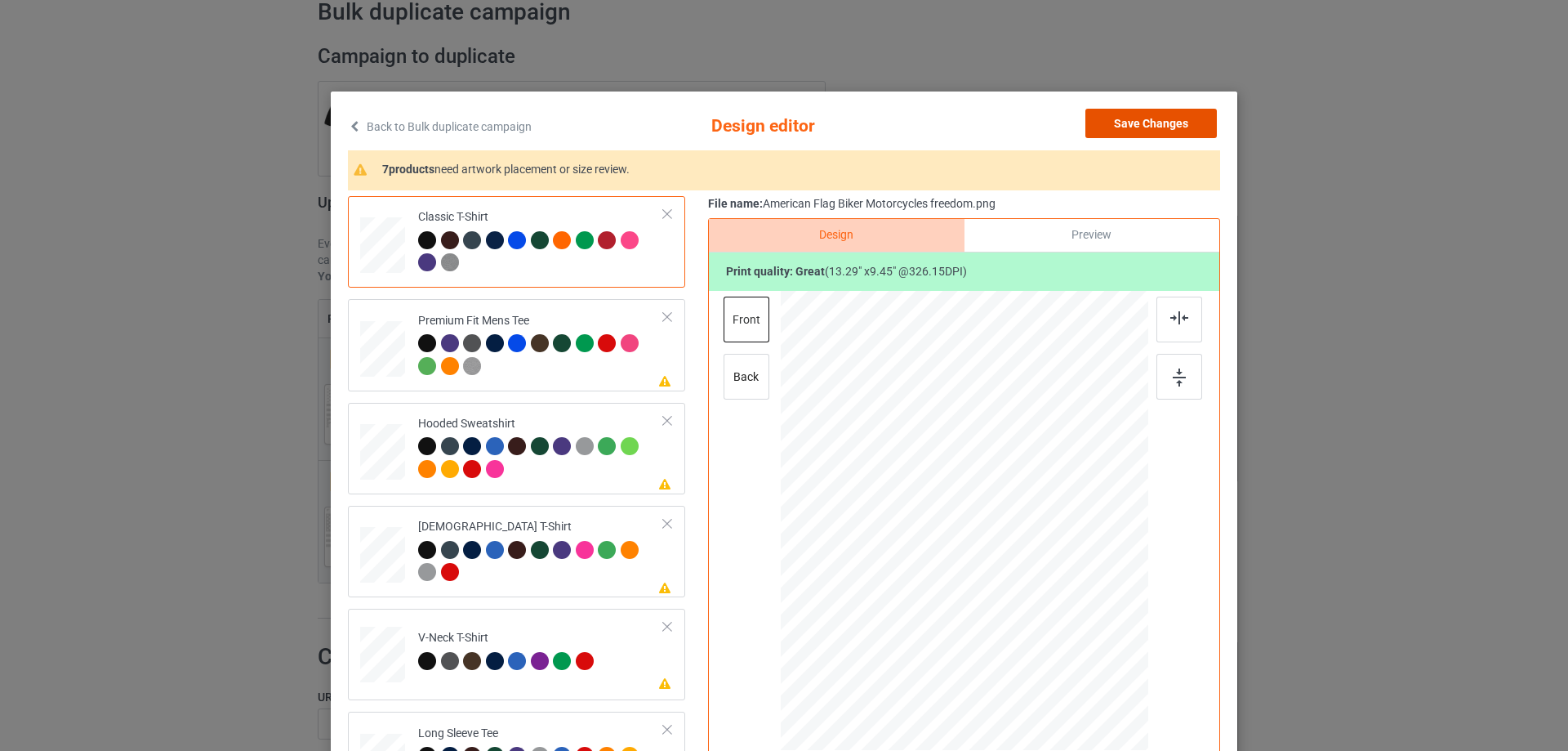
click at [1139, 120] on button "Save Changes" at bounding box center [1151, 123] width 132 height 29
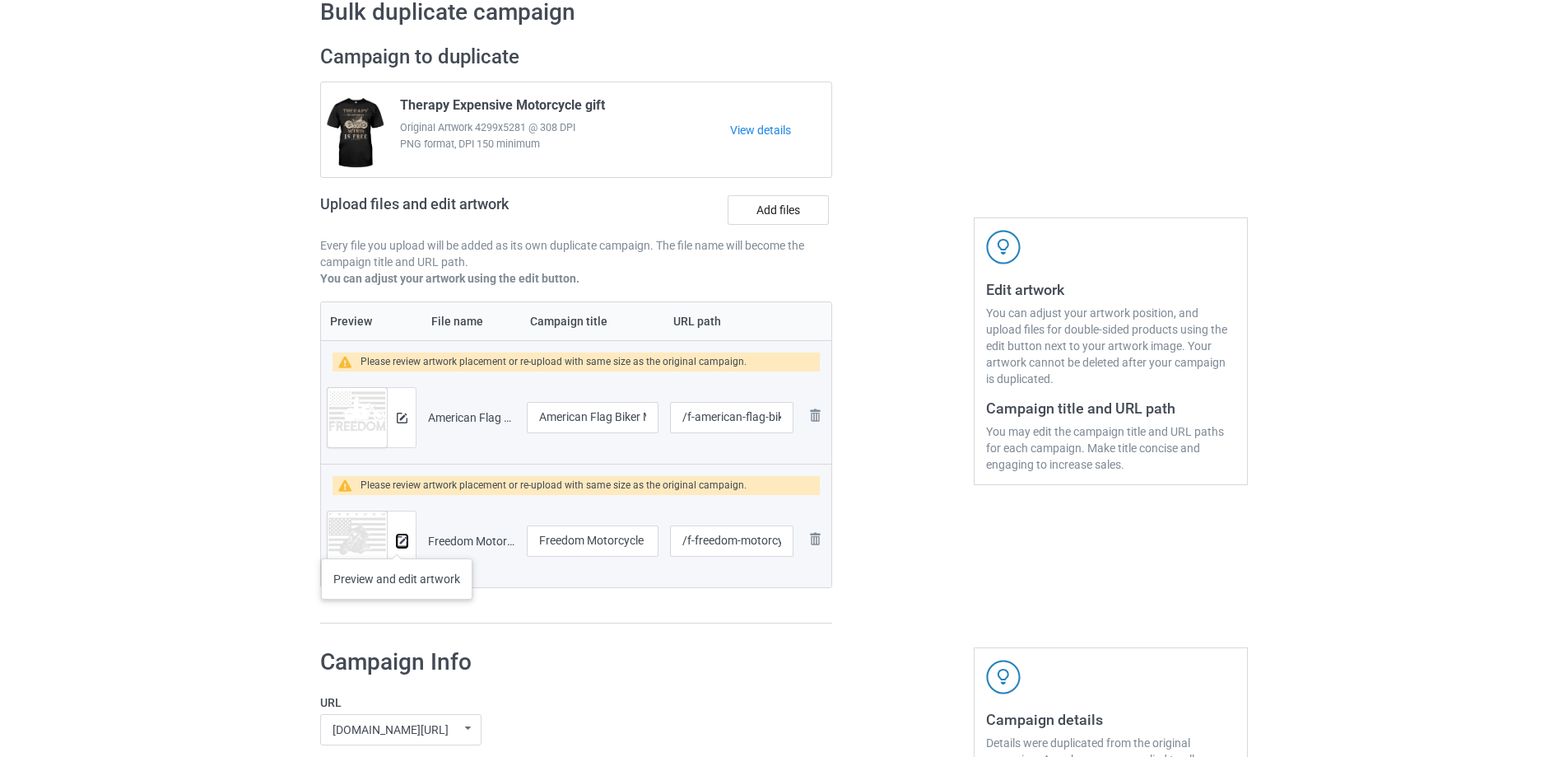
click at [397, 542] on img at bounding box center [402, 542] width 11 height 11
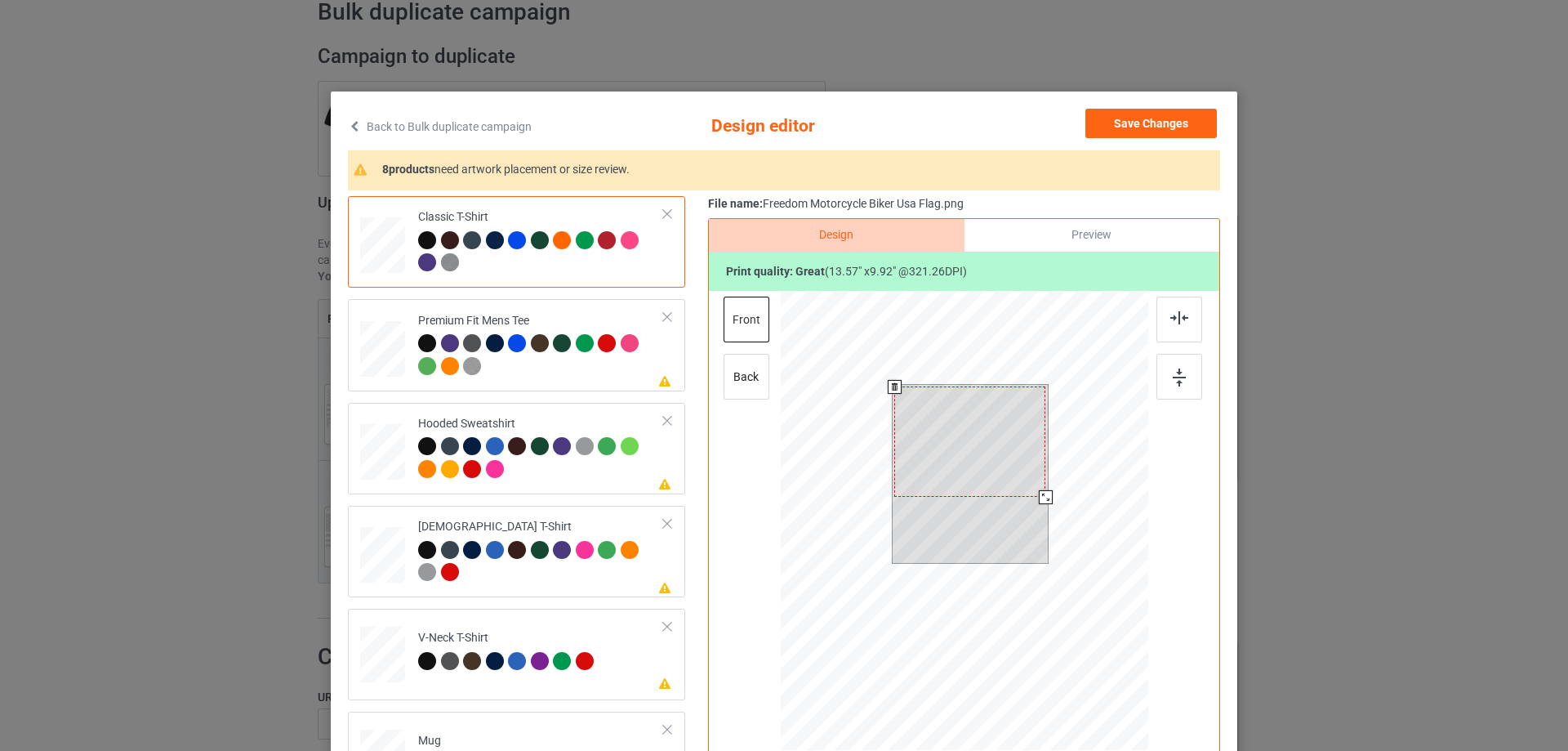
click at [1039, 500] on div at bounding box center [1045, 496] width 14 height 14
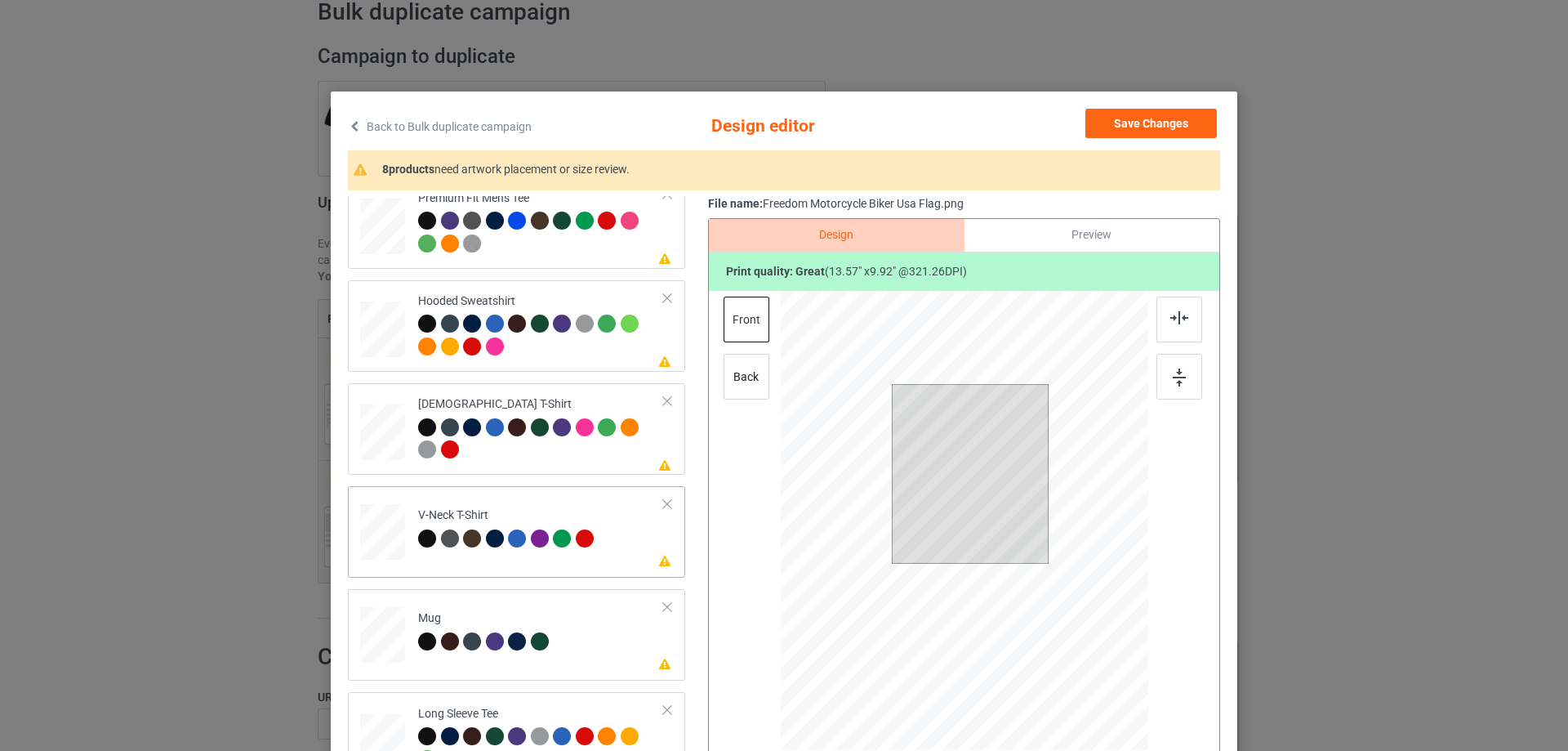
scroll to position [280, 0]
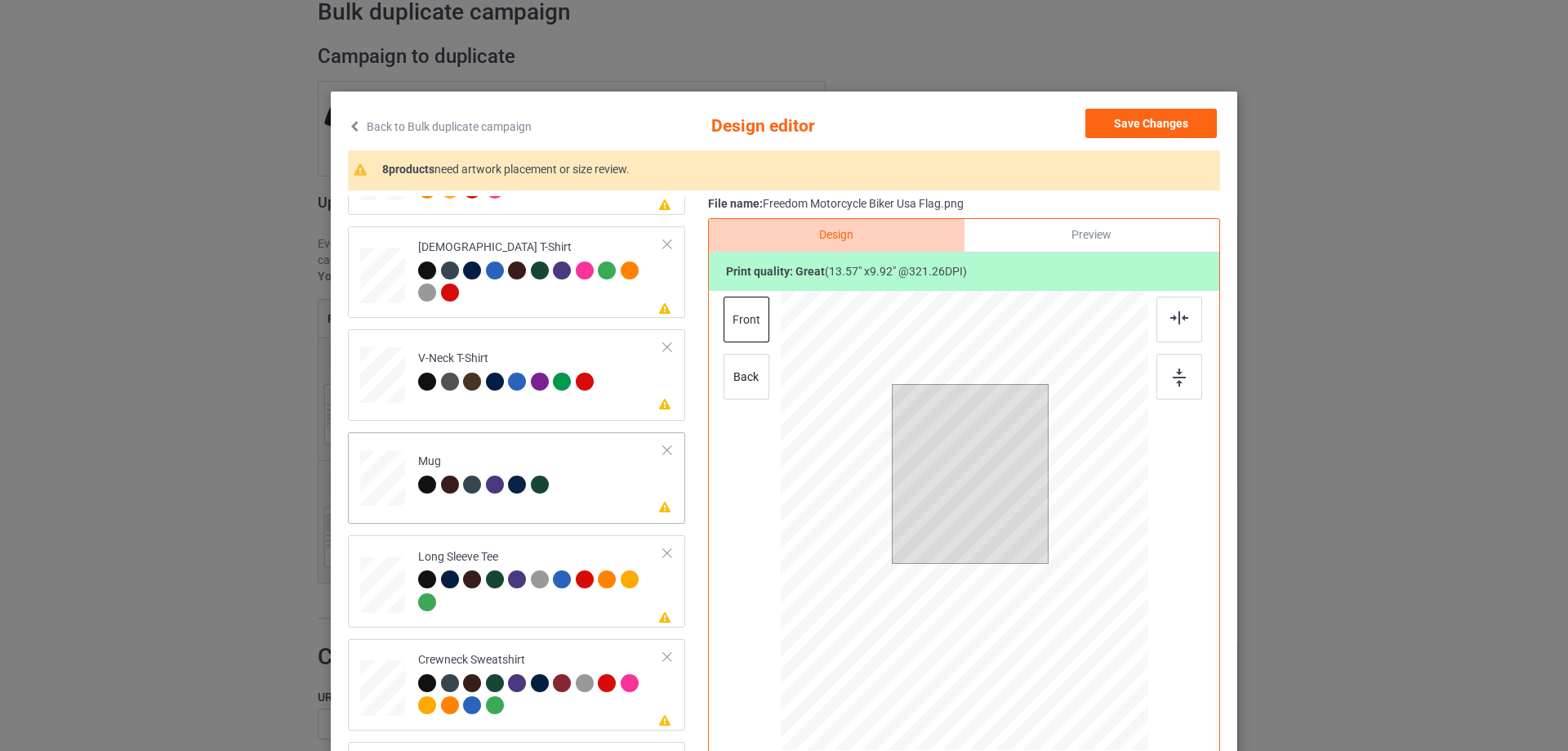
click at [662, 450] on div at bounding box center [667, 450] width 12 height 12
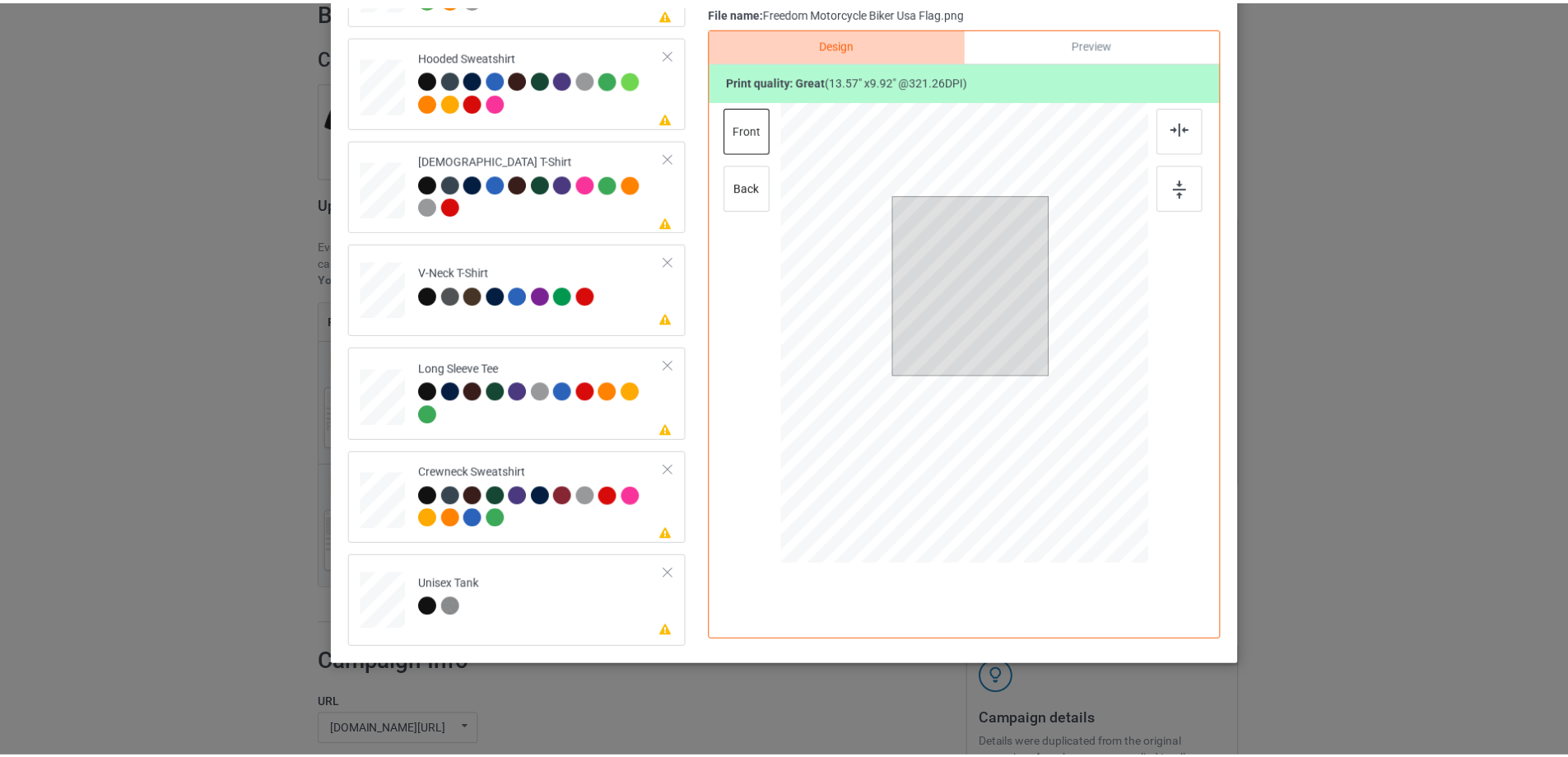
scroll to position [0, 0]
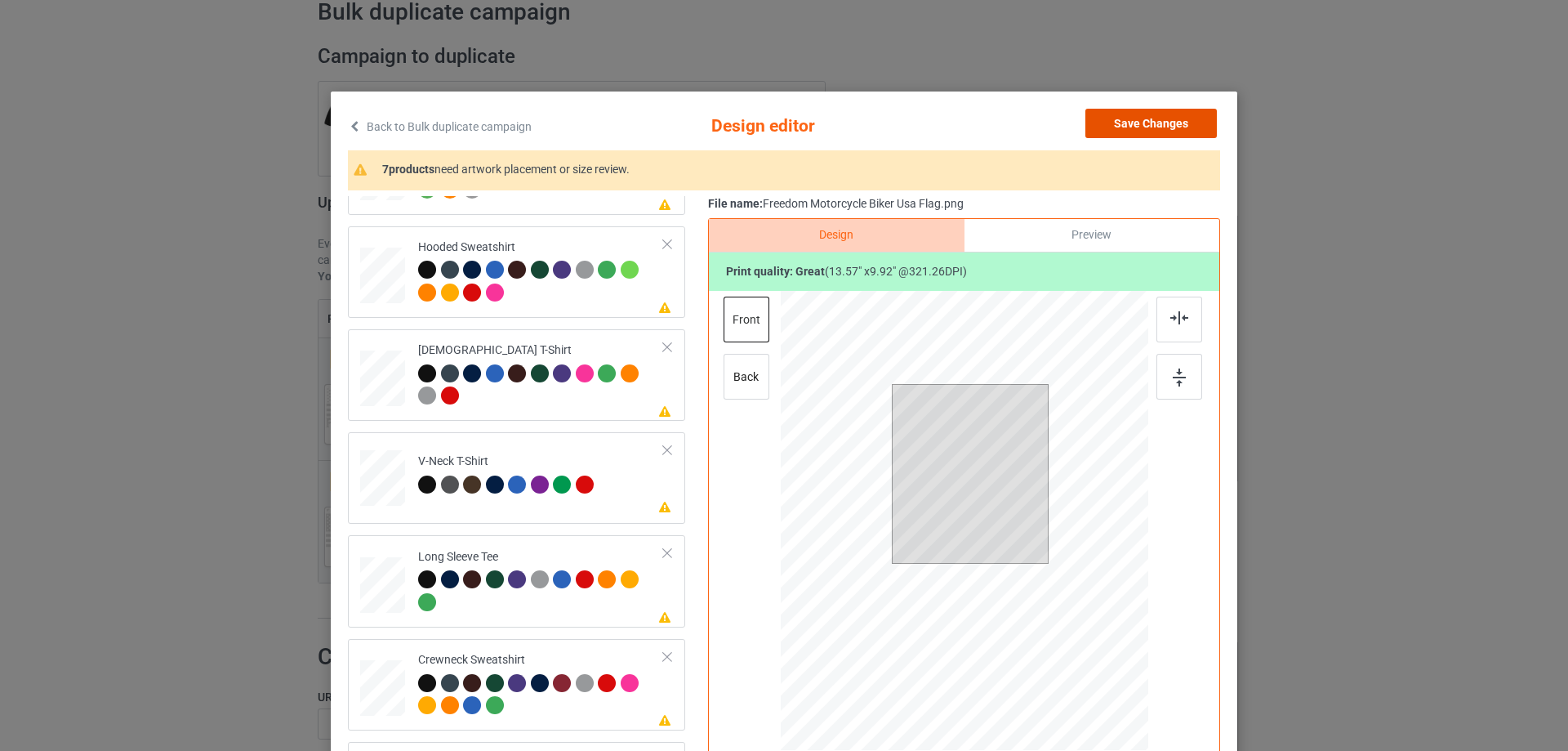
click at [1143, 122] on button "Save Changes" at bounding box center [1151, 123] width 132 height 29
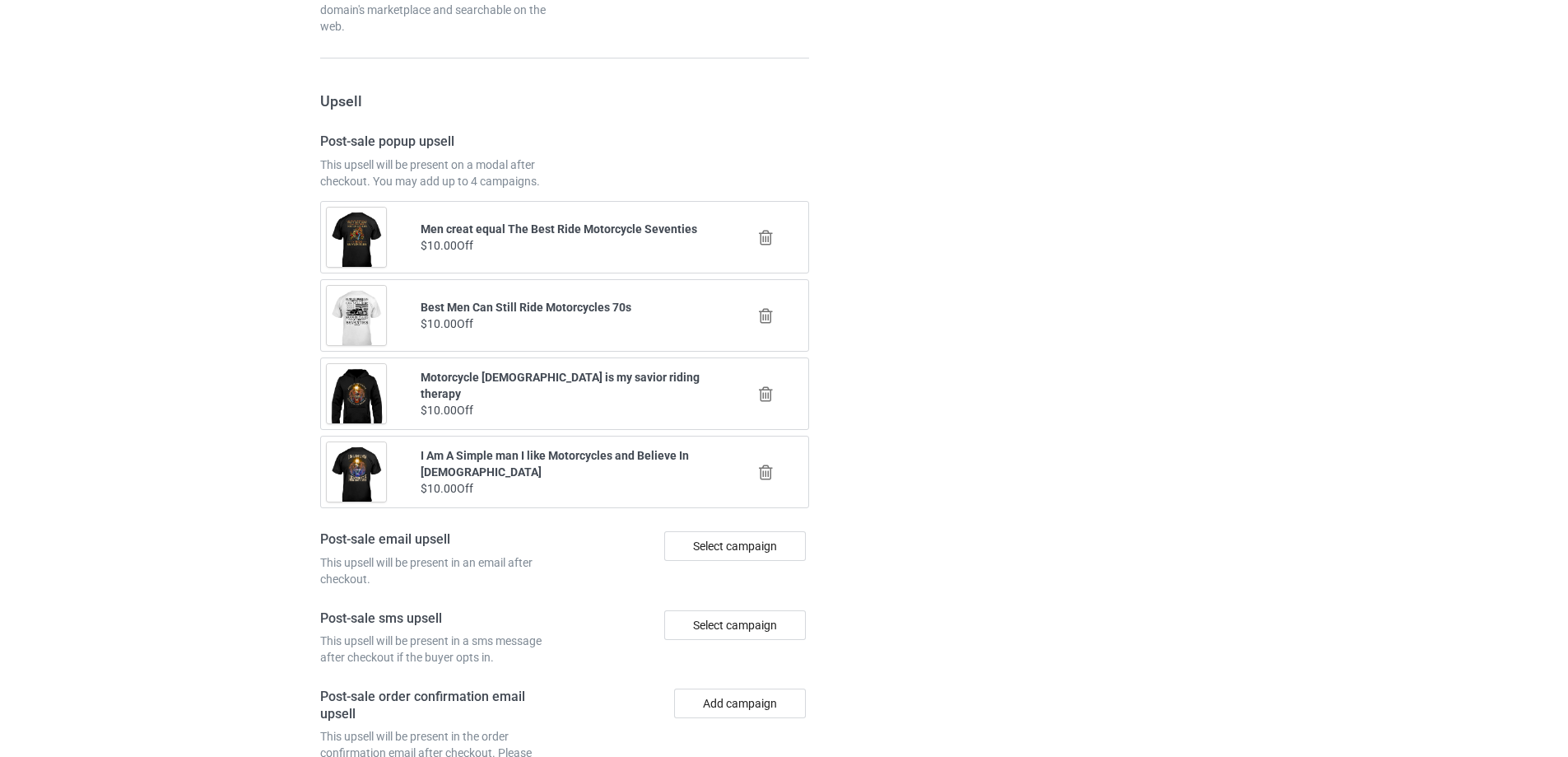
scroll to position [2055, 0]
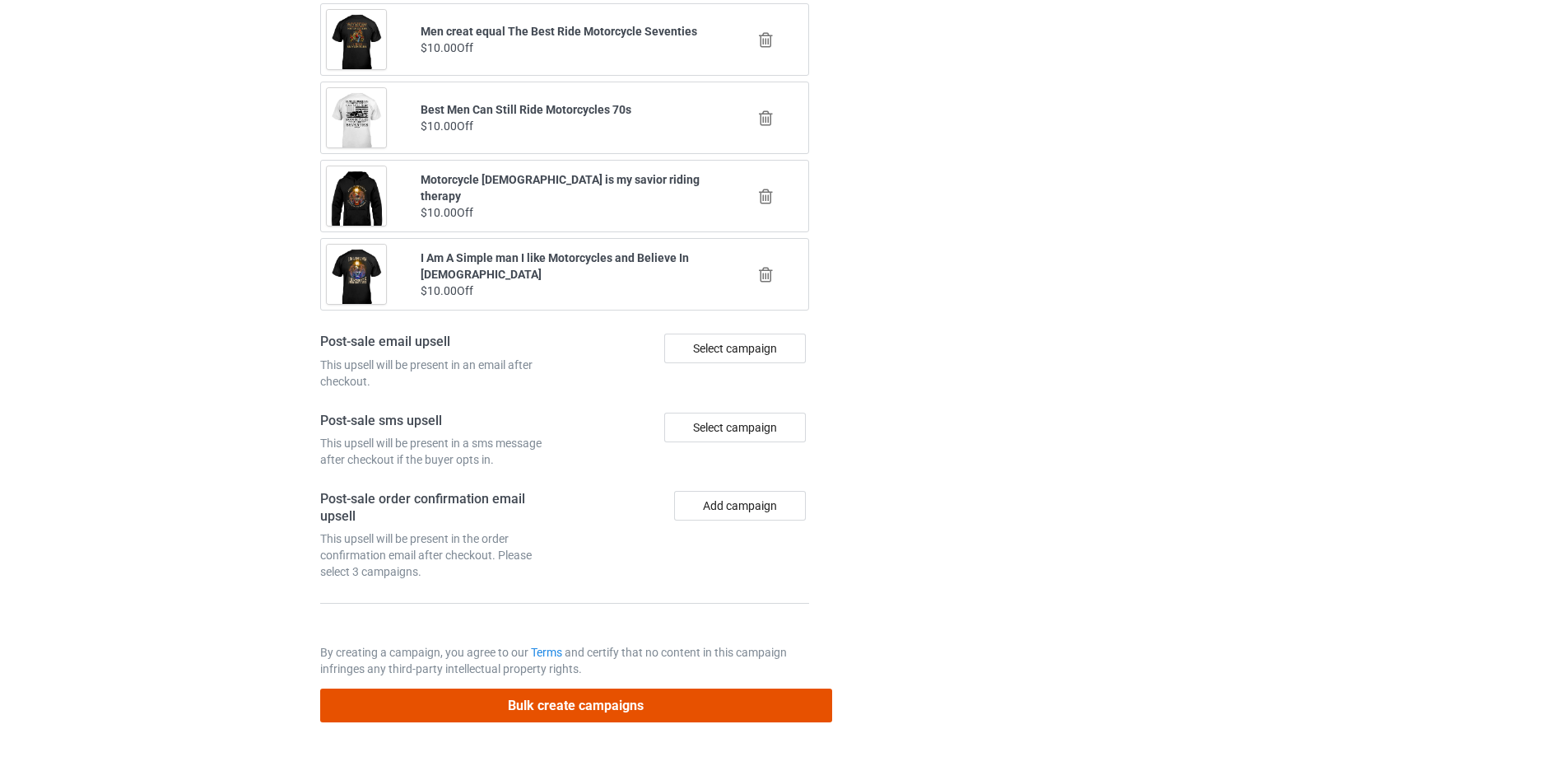
click at [524, 705] on button "Bulk create campaigns" at bounding box center [576, 705] width 512 height 34
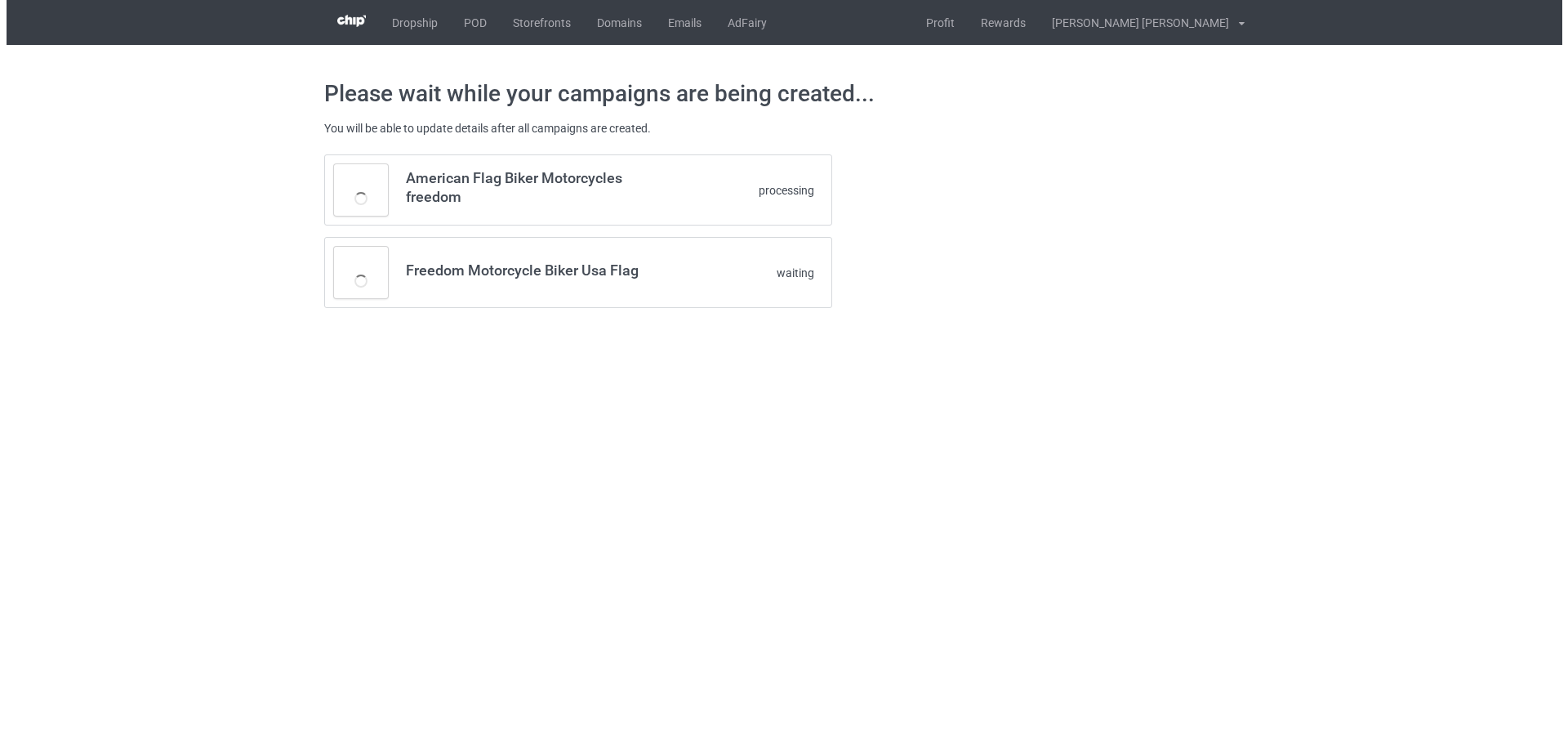
scroll to position [0, 0]
